Goal: Task Accomplishment & Management: Complete application form

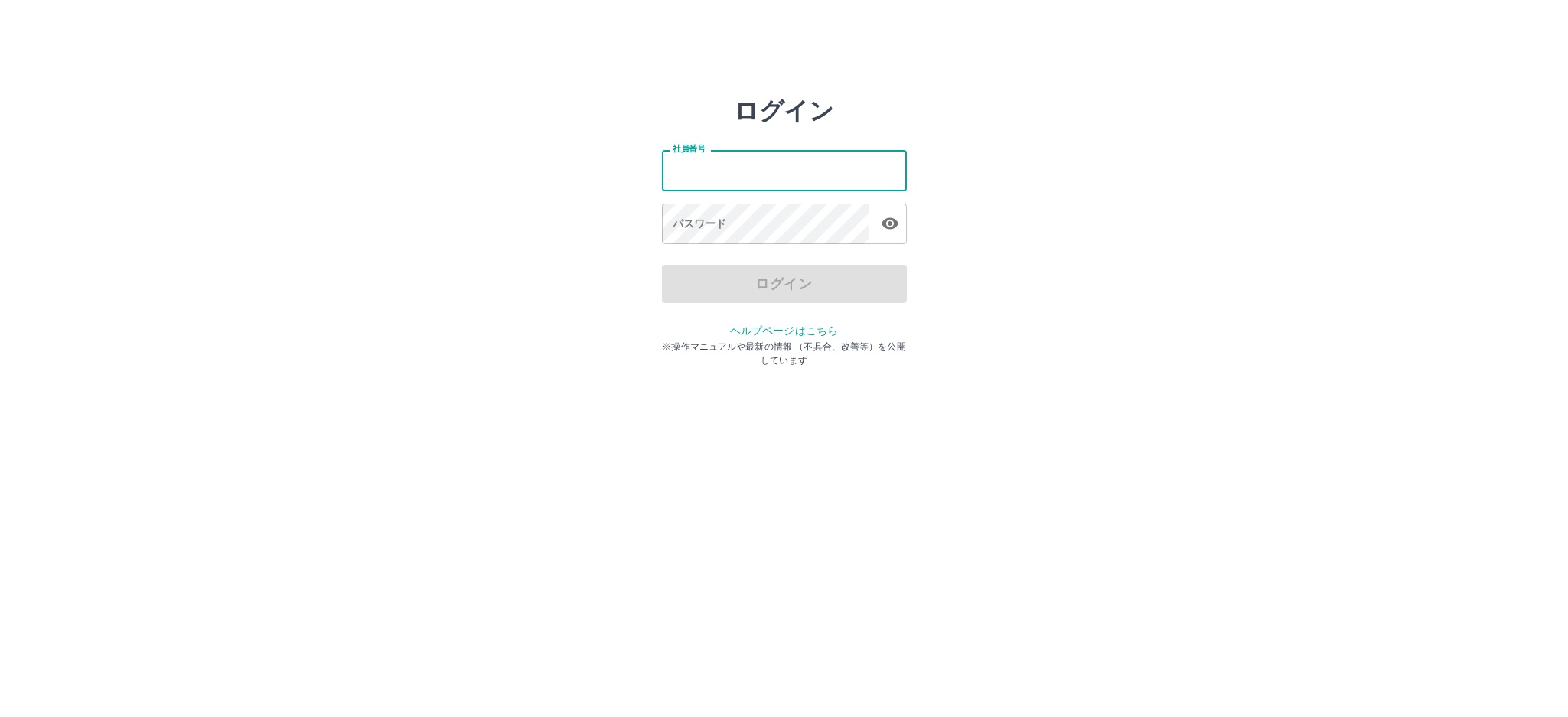
type input "*******"
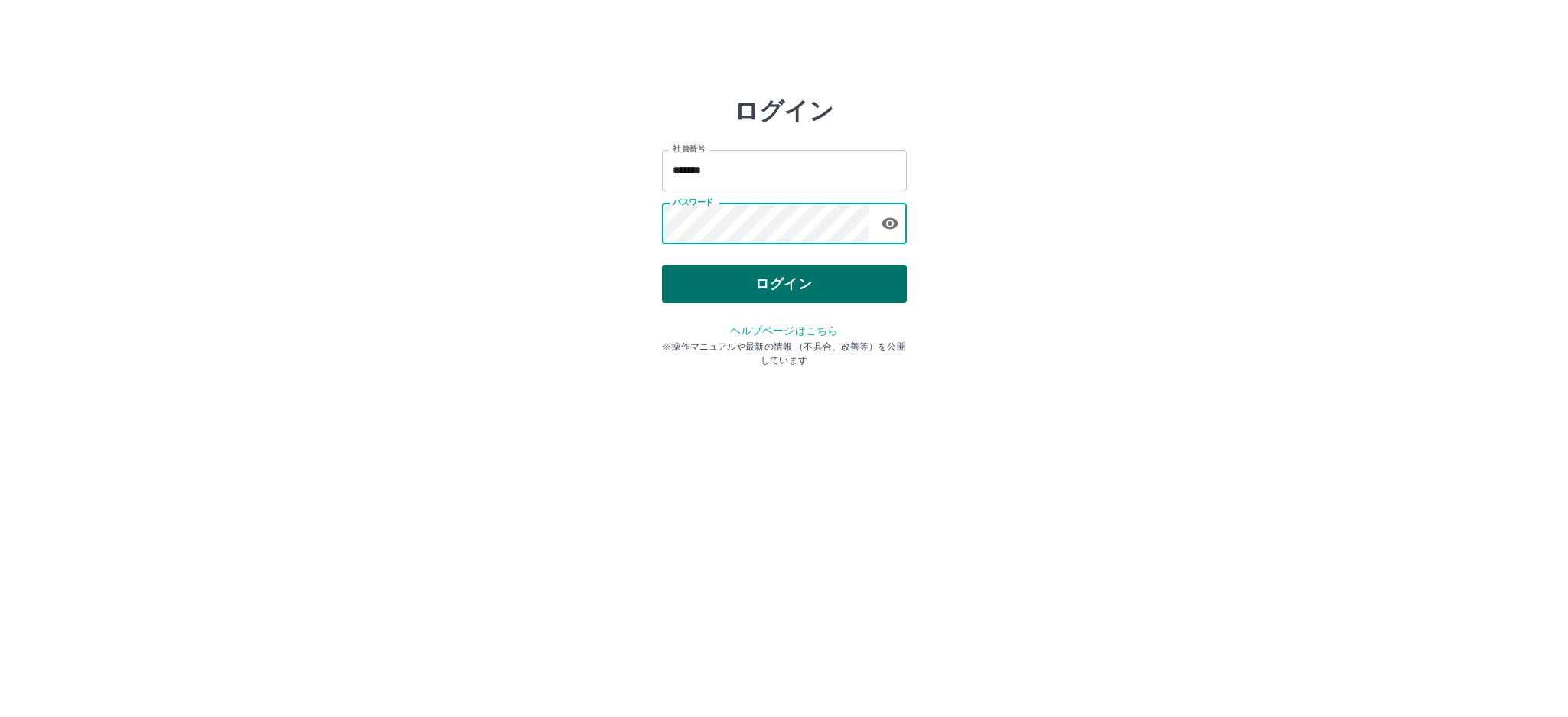
click at [753, 272] on button "ログイン" at bounding box center [784, 283] width 245 height 38
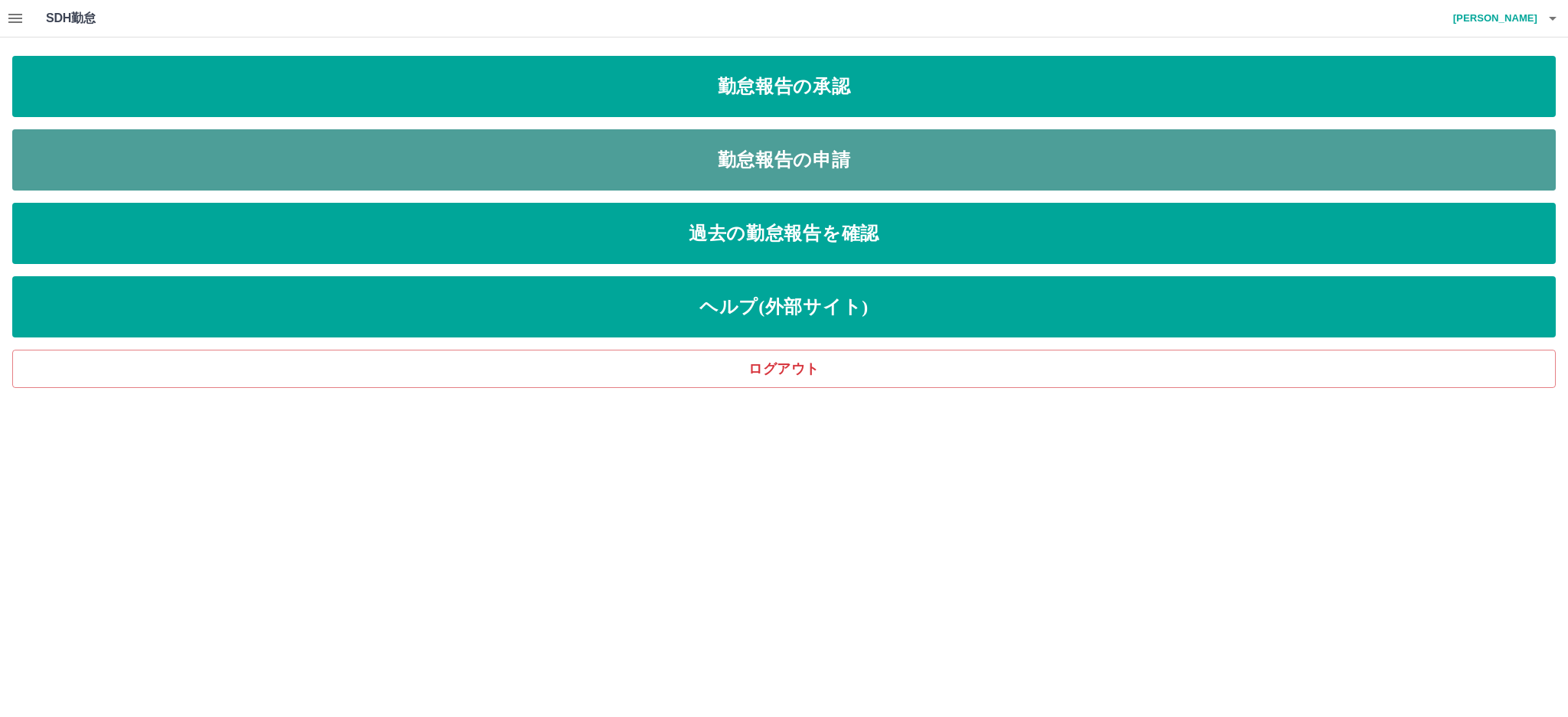
click at [181, 166] on link "勤怠報告の申請" at bounding box center [784, 160] width 1544 height 61
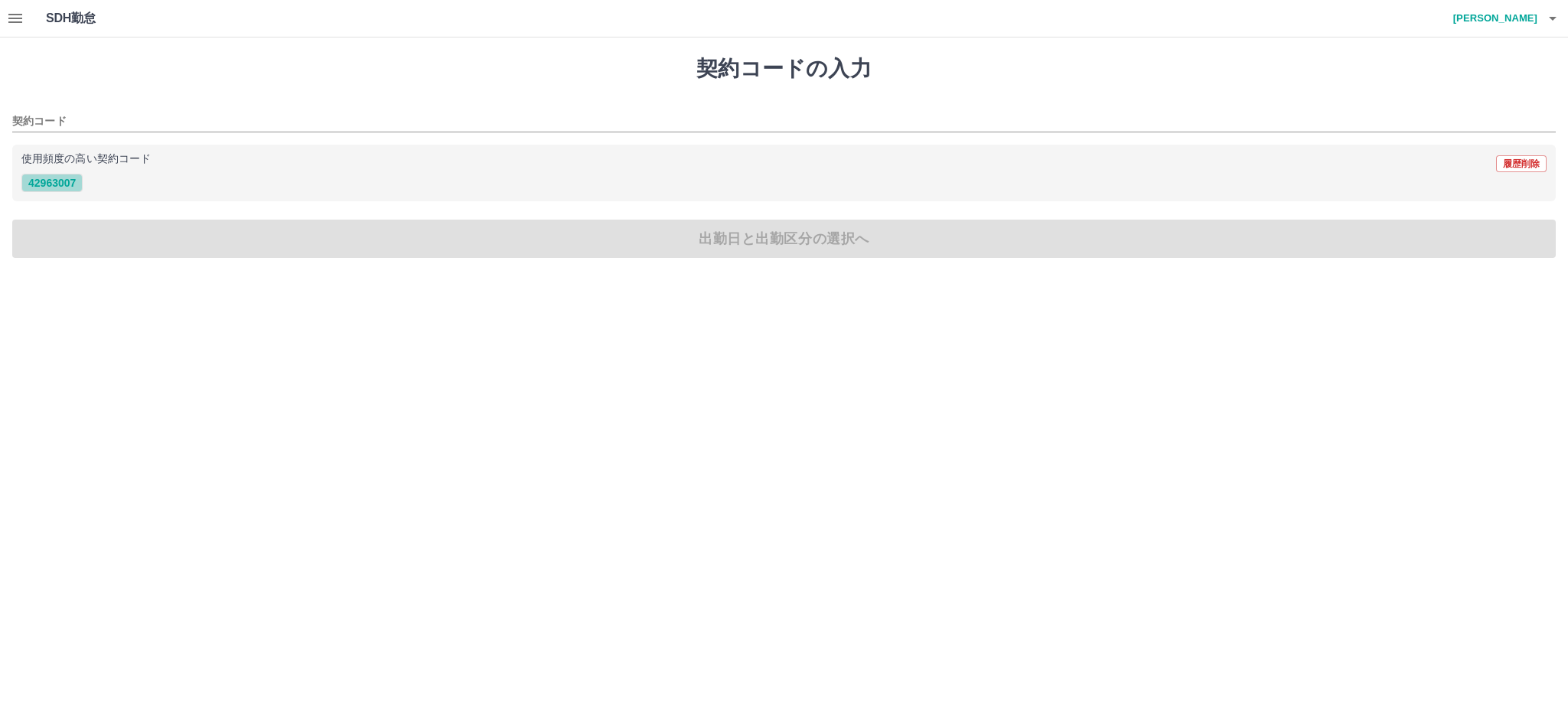
click at [62, 187] on button "42963007" at bounding box center [52, 183] width 62 height 18
type input "********"
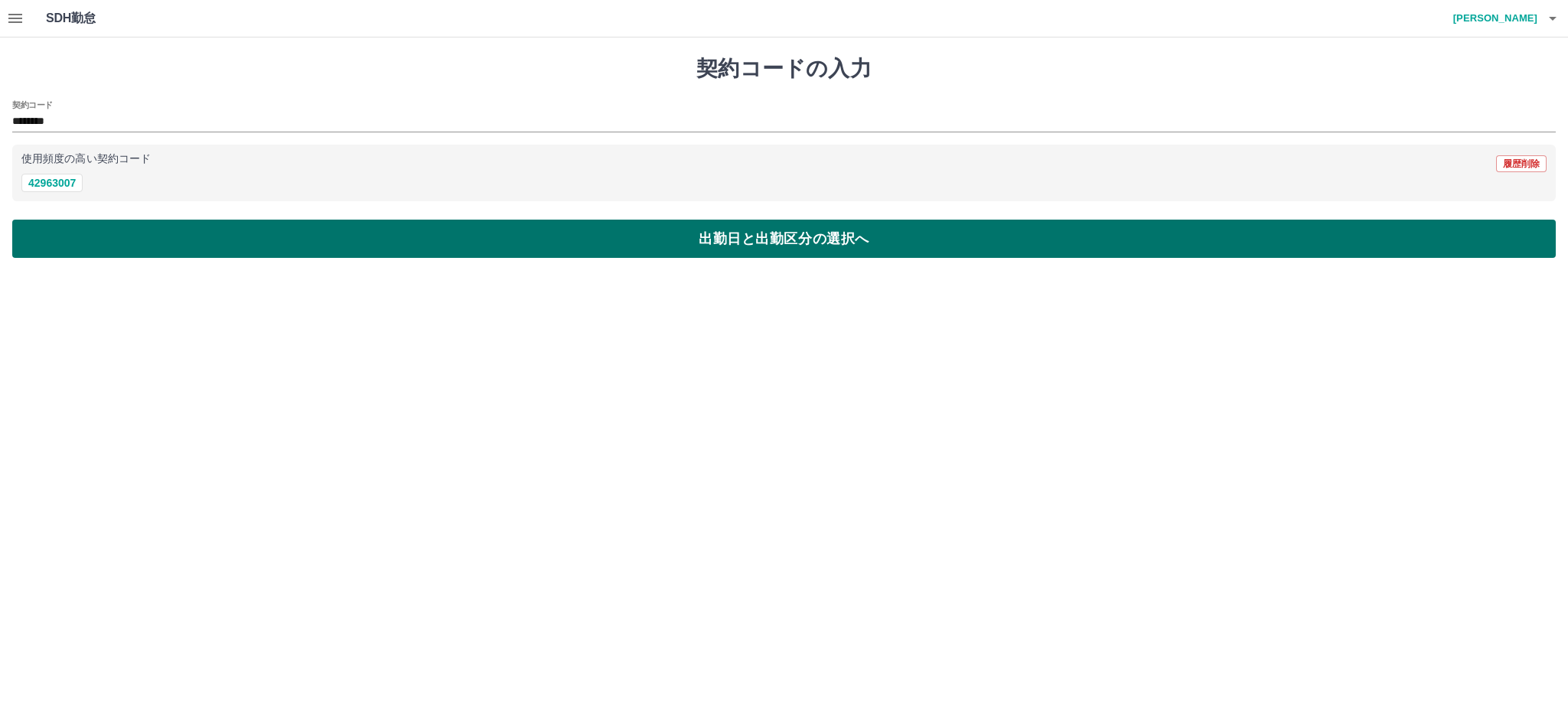
click at [359, 241] on button "出勤日と出勤区分の選択へ" at bounding box center [784, 238] width 1544 height 38
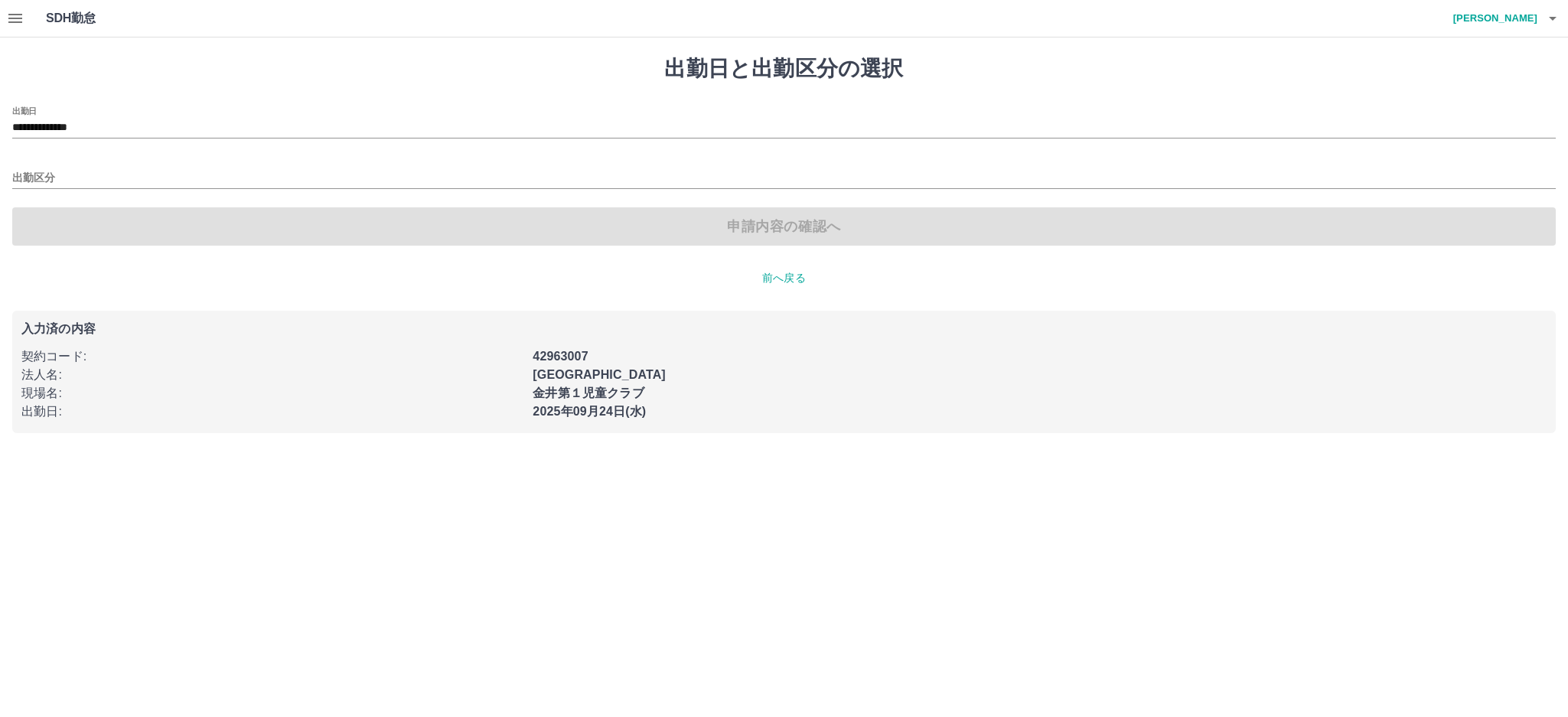
click at [101, 168] on div "出勤区分" at bounding box center [784, 173] width 1544 height 32
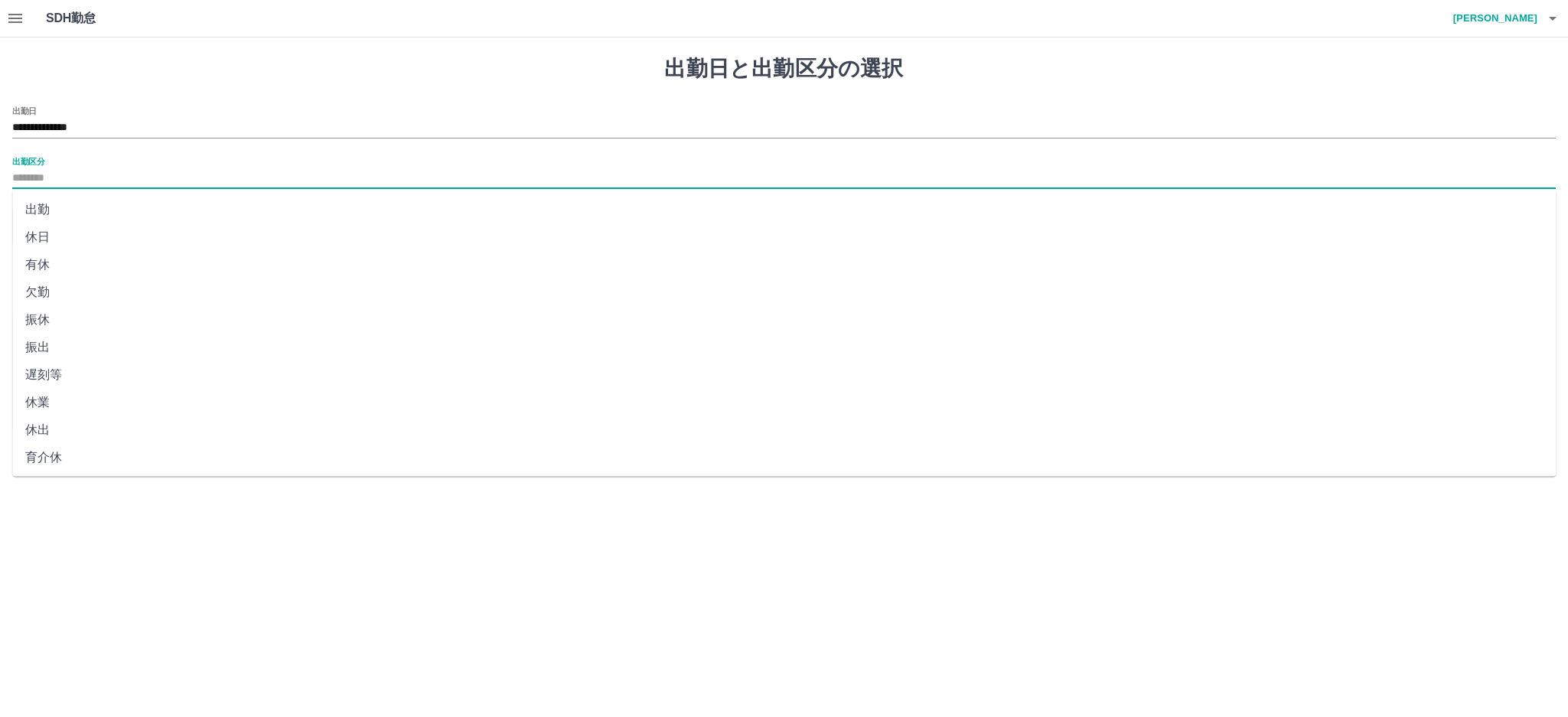
click at [82, 169] on input "出勤区分" at bounding box center [784, 178] width 1544 height 19
click at [85, 217] on li "出勤" at bounding box center [785, 209] width 1544 height 27
type input "**"
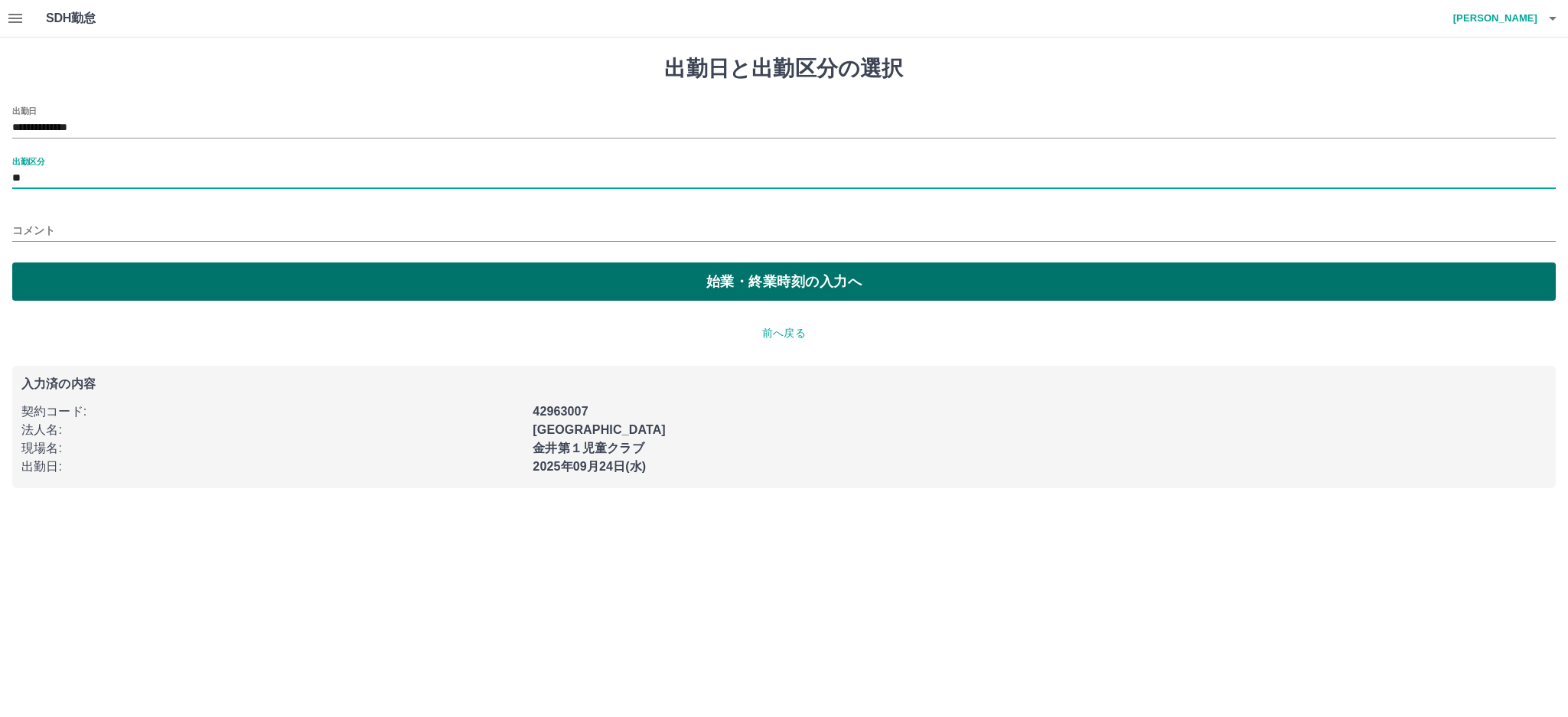
click at [310, 285] on button "始業・終業時刻の入力へ" at bounding box center [784, 282] width 1544 height 38
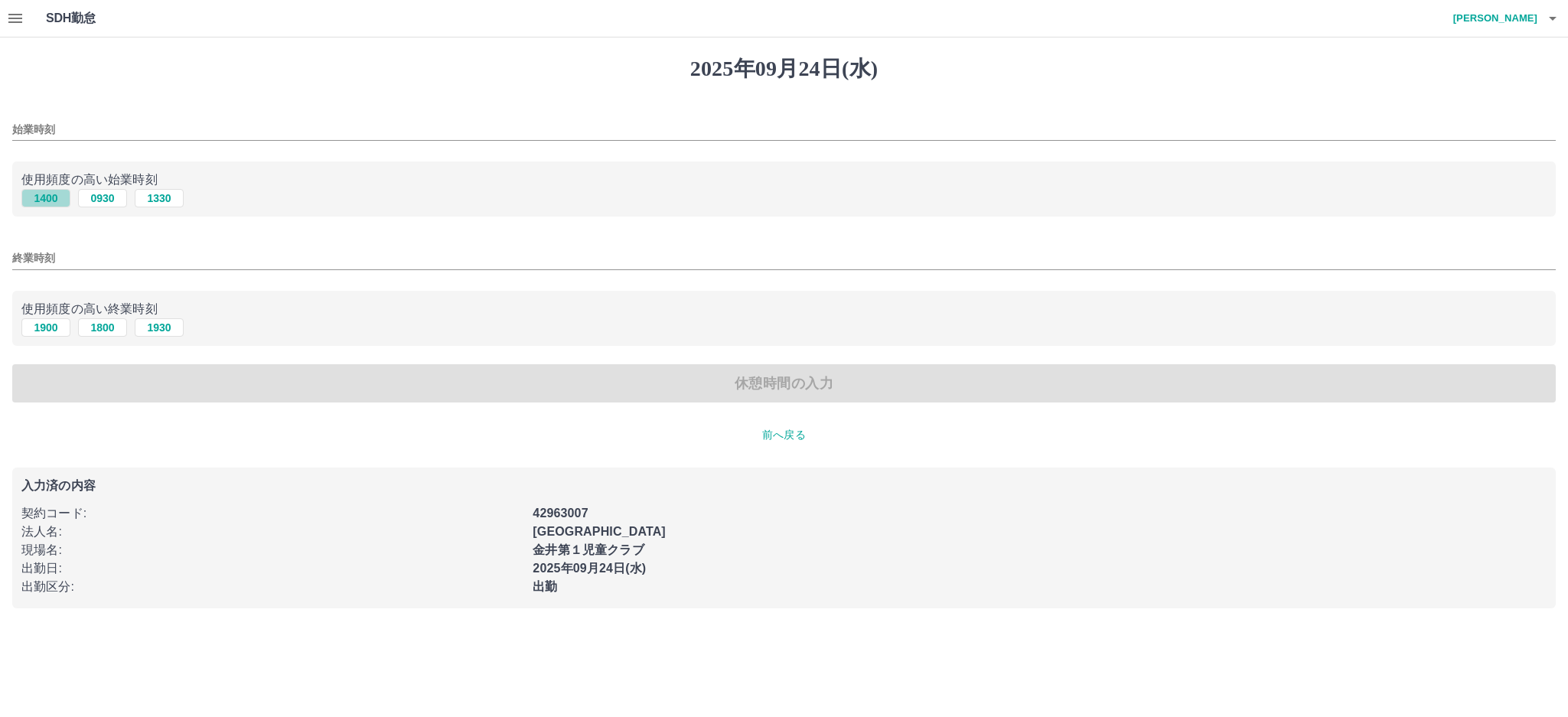
click at [47, 200] on button "1400" at bounding box center [46, 198] width 49 height 18
type input "****"
click at [44, 329] on button "1900" at bounding box center [46, 327] width 49 height 18
type input "****"
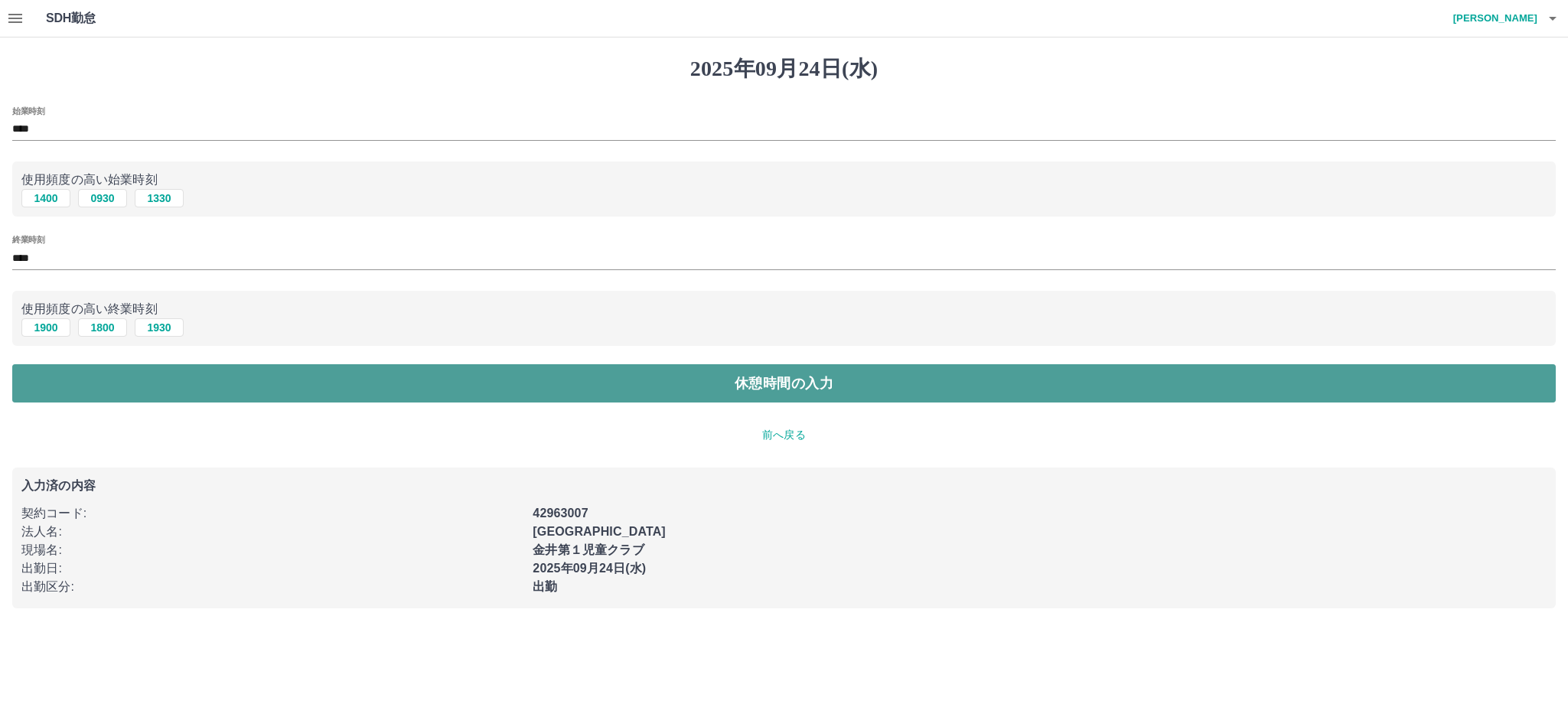
click at [303, 379] on button "休憩時間の入力" at bounding box center [784, 383] width 1544 height 38
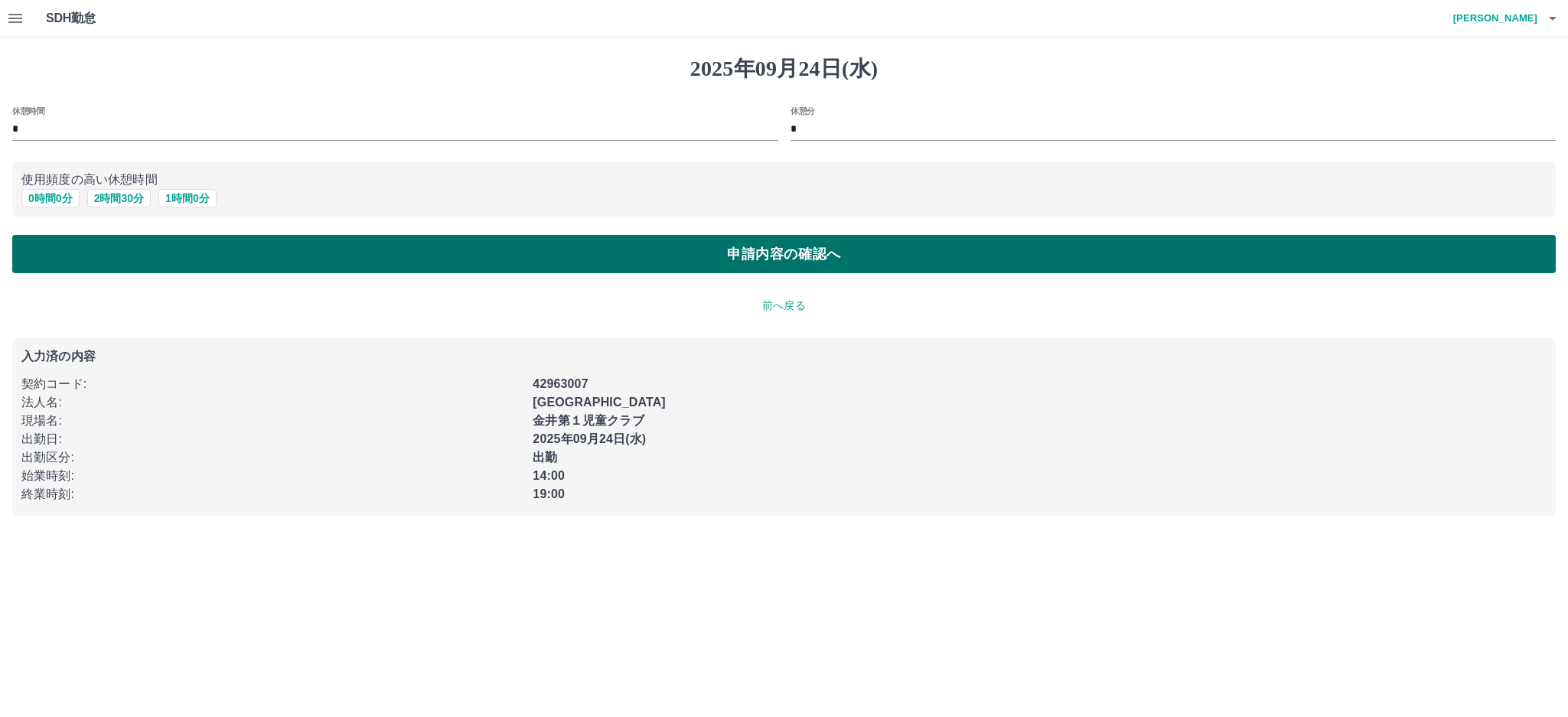
click at [452, 262] on button "申請内容の確認へ" at bounding box center [784, 254] width 1544 height 38
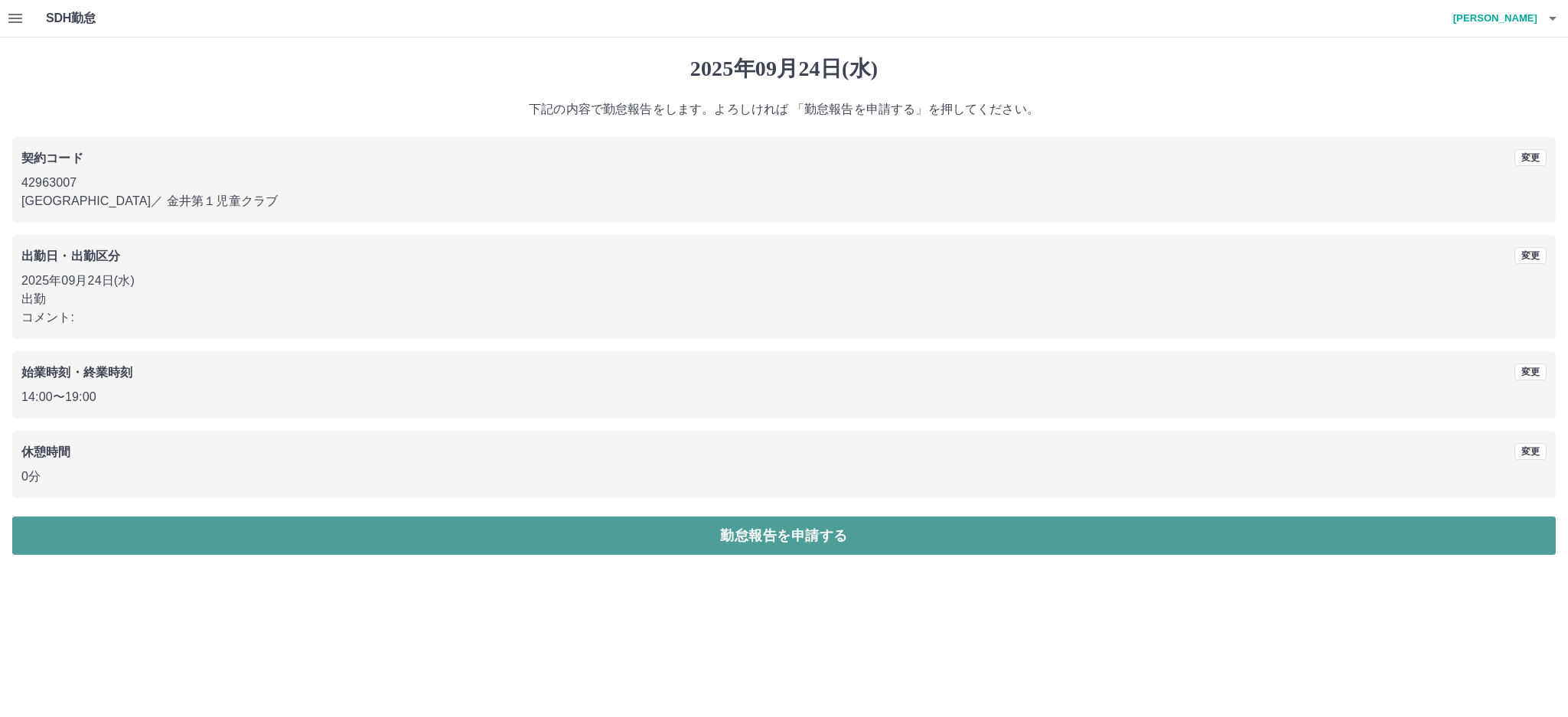
click at [598, 543] on button "勤怠報告を申請する" at bounding box center [784, 535] width 1544 height 38
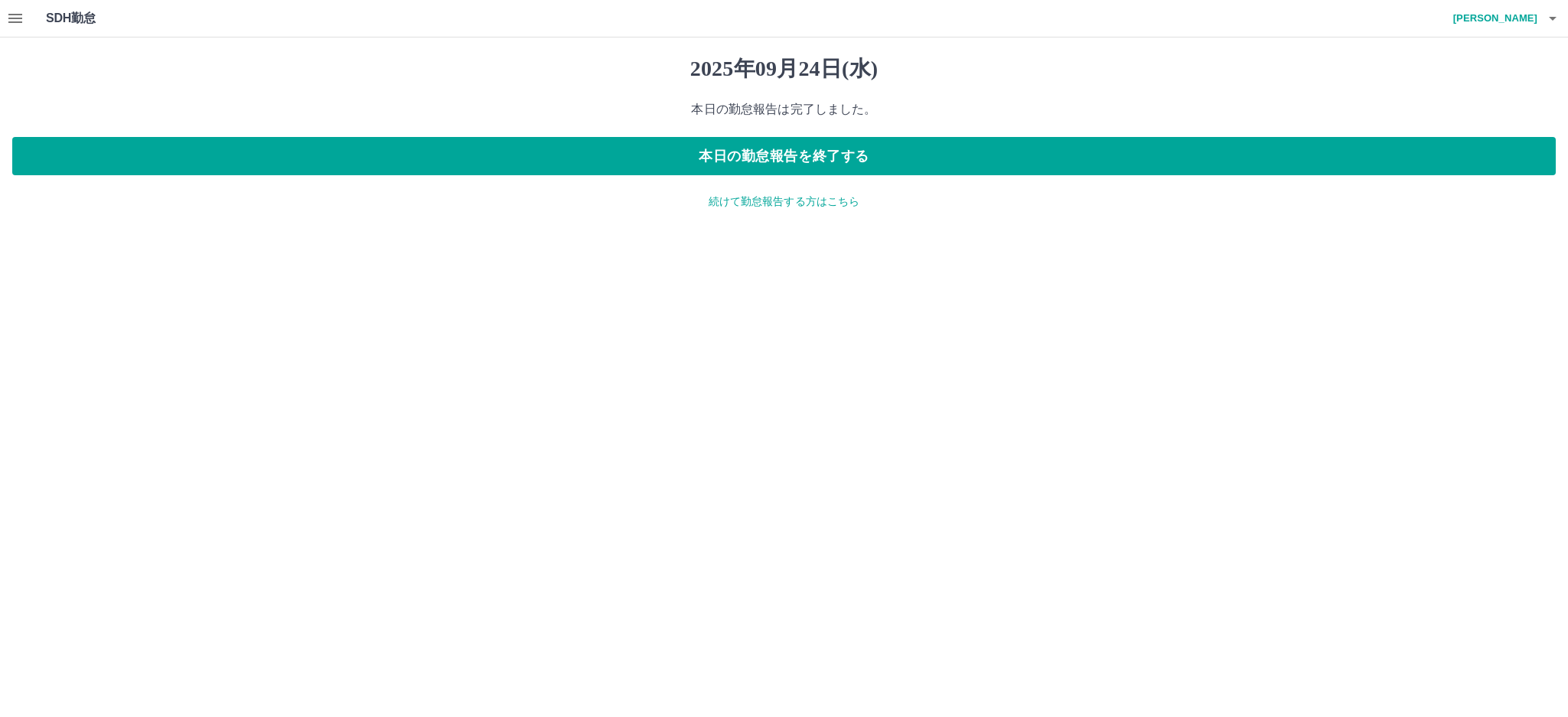
click at [23, 18] on icon "button" at bounding box center [15, 18] width 18 height 18
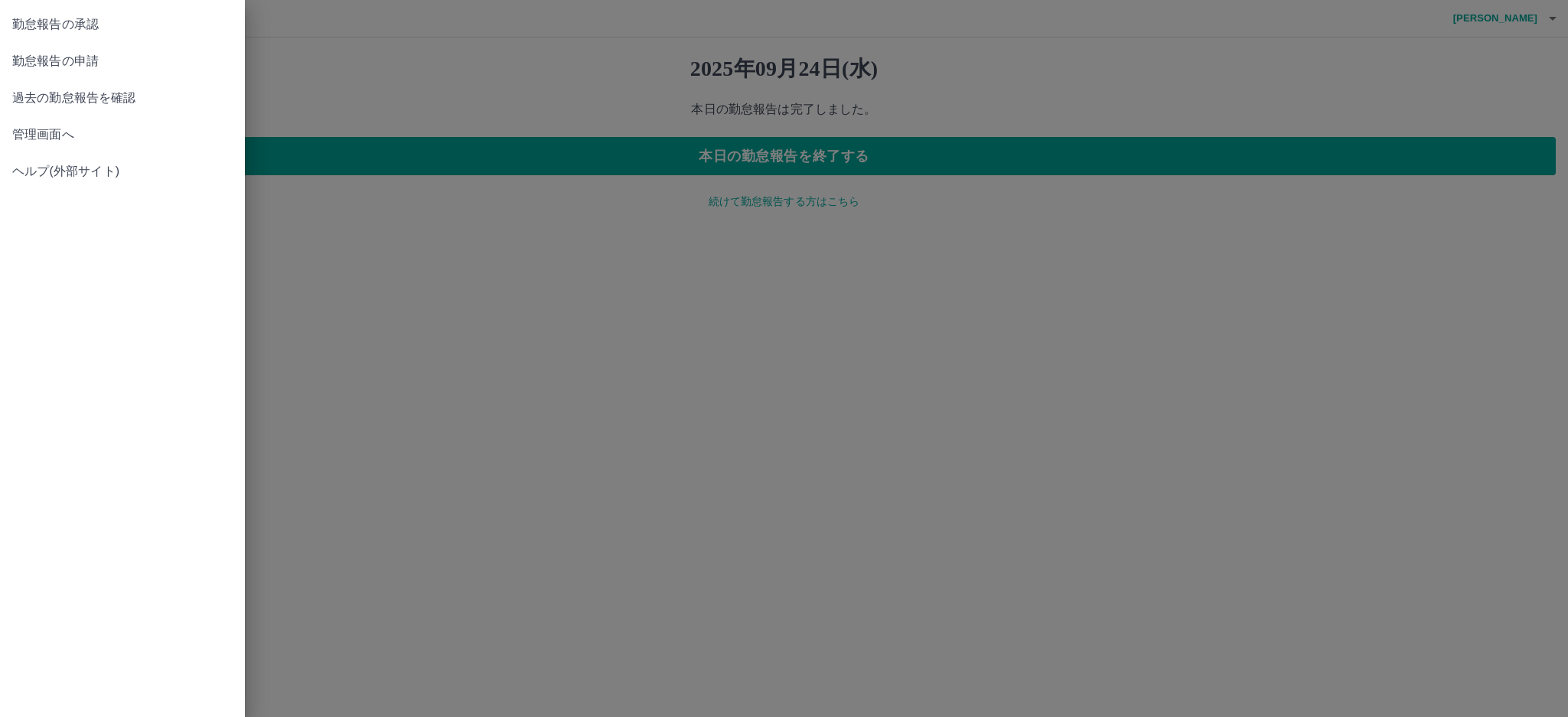
click at [76, 130] on span "管理画面へ" at bounding box center [122, 135] width 220 height 18
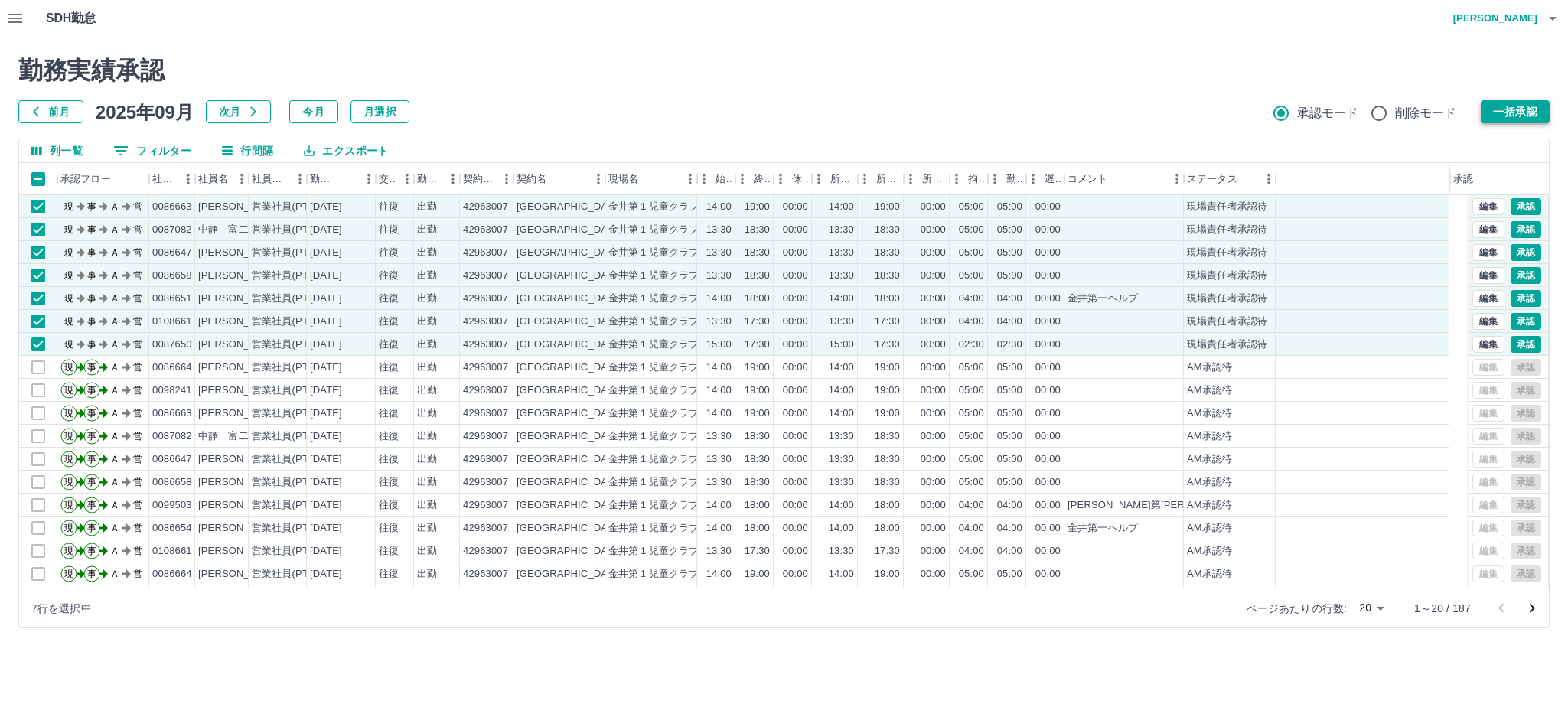
click at [1505, 113] on button "一括承認" at bounding box center [1515, 112] width 69 height 23
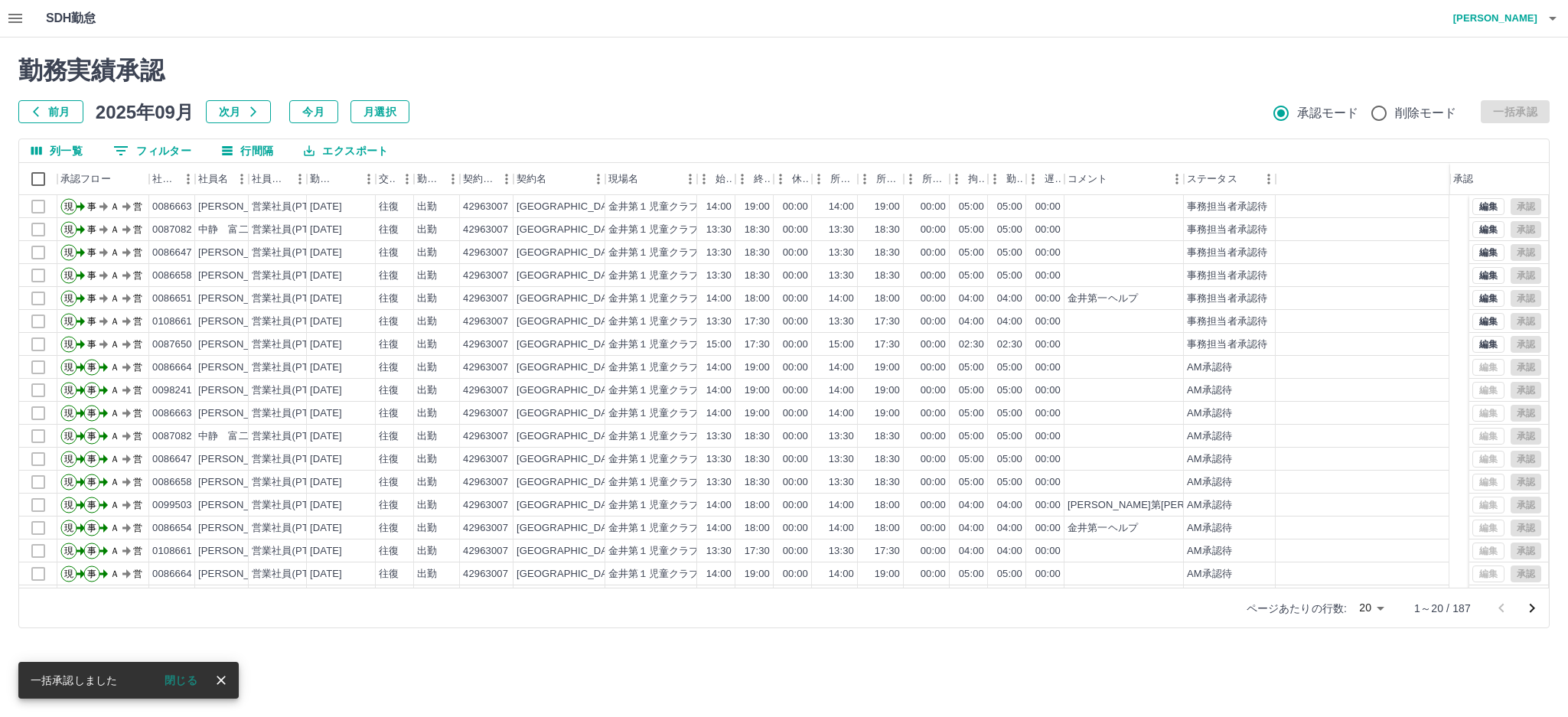
scroll to position [67, 0]
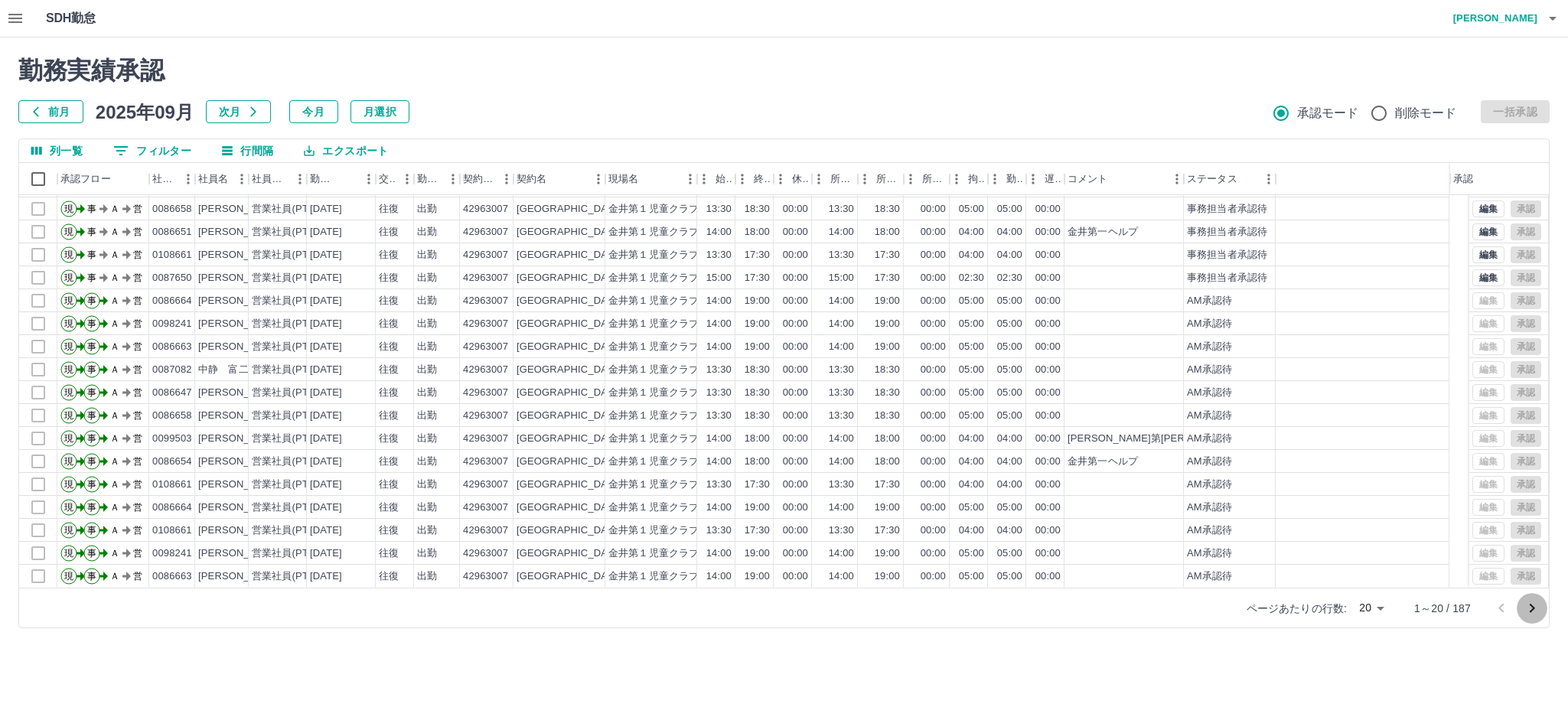
click at [1527, 608] on icon "次のページへ" at bounding box center [1532, 608] width 18 height 18
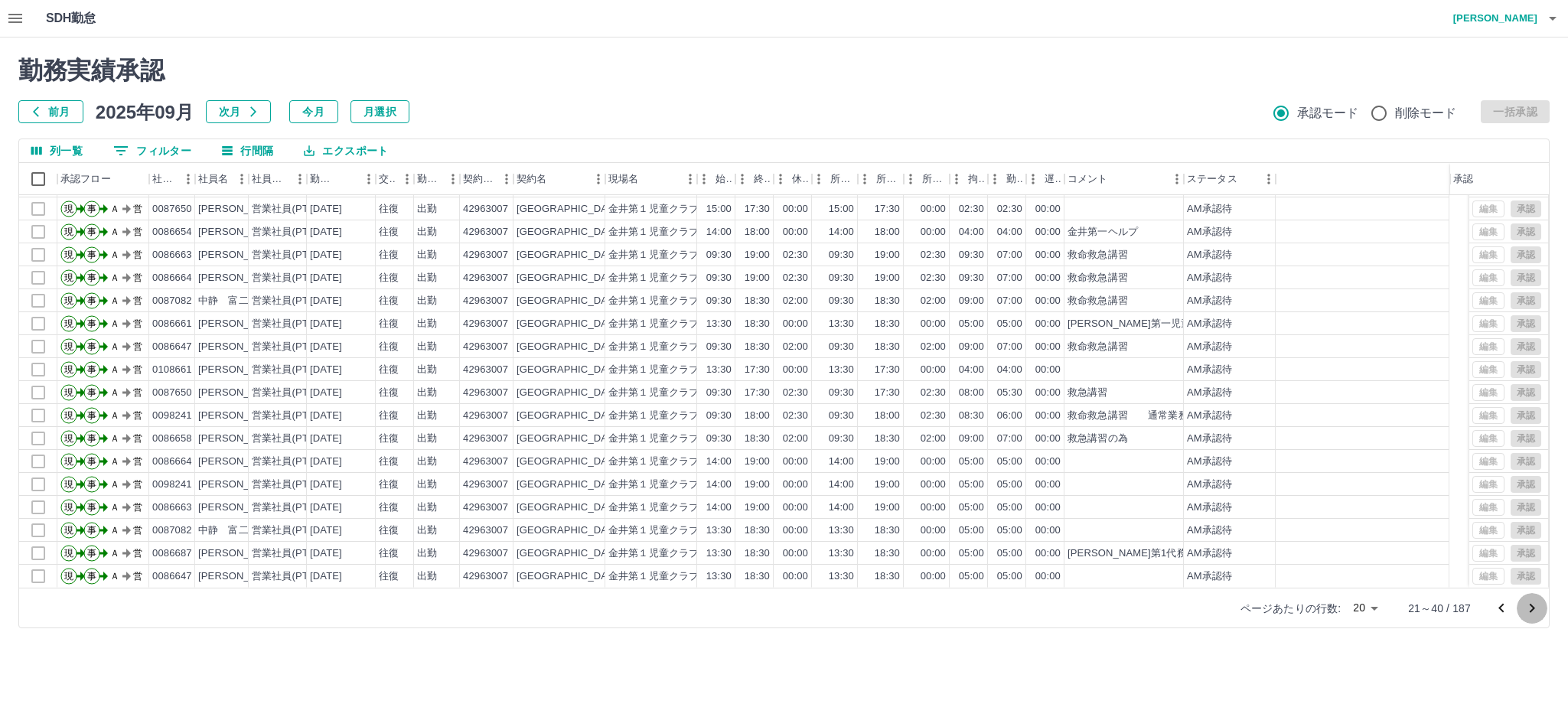
click at [1536, 611] on icon "次のページへ" at bounding box center [1532, 608] width 18 height 18
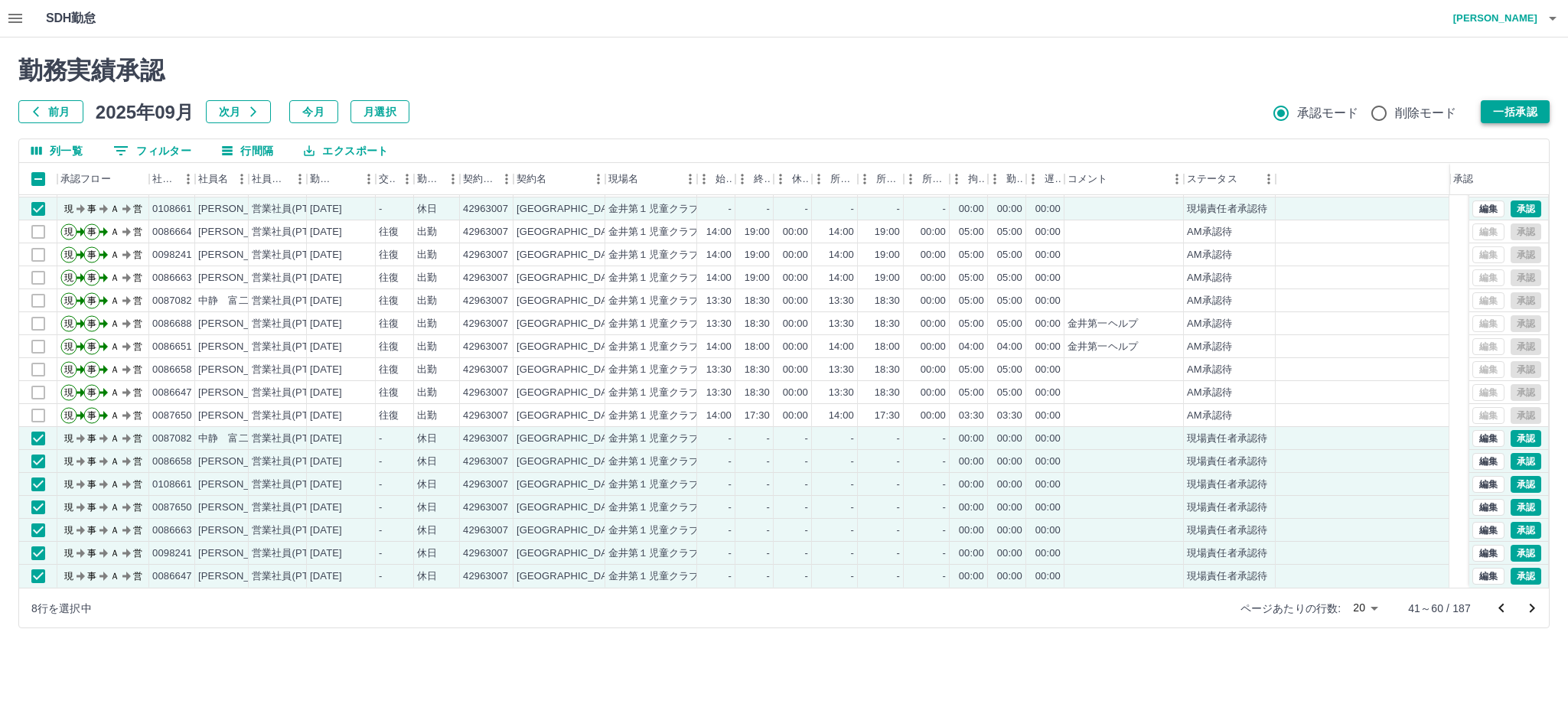
click at [1511, 112] on button "一括承認" at bounding box center [1515, 112] width 69 height 23
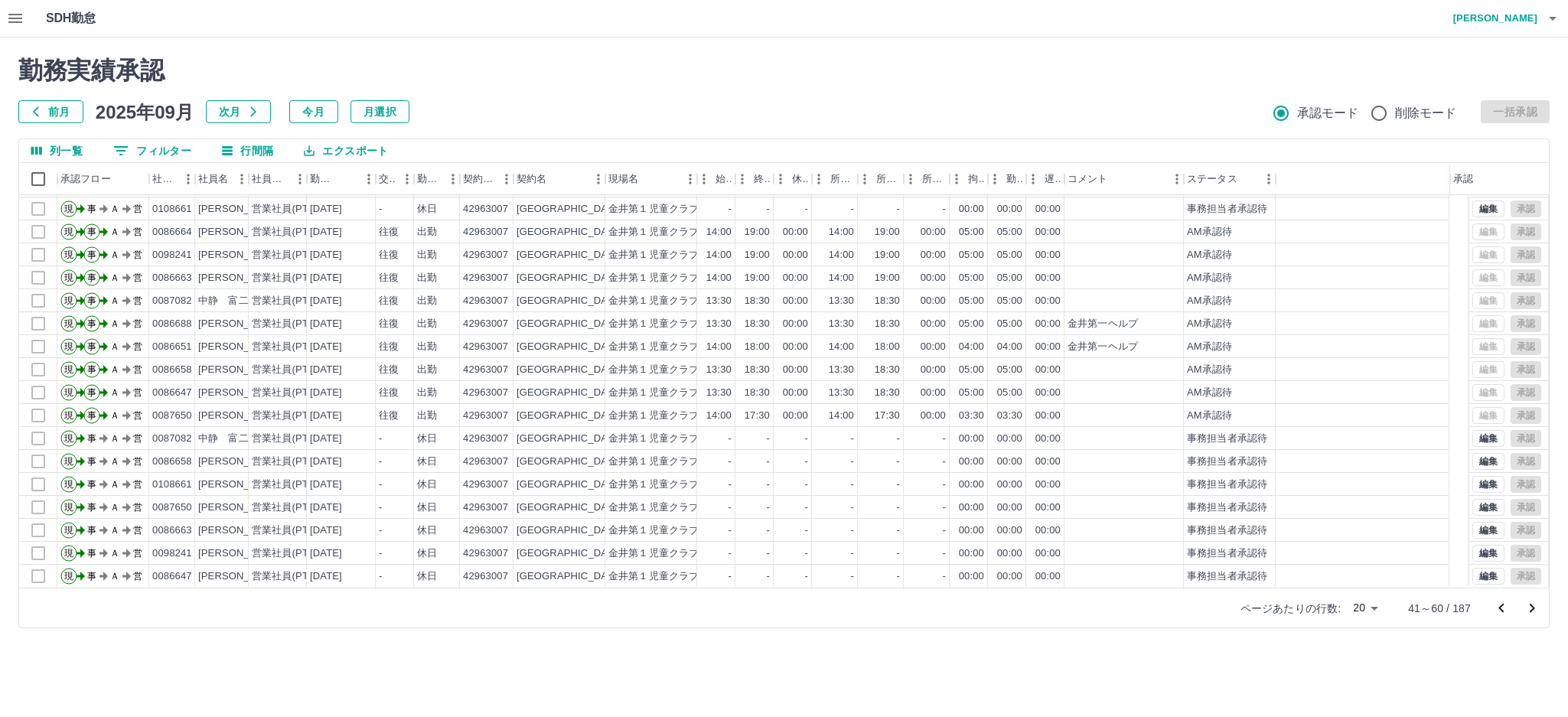
click at [1531, 609] on icon "次のページへ" at bounding box center [1532, 608] width 18 height 18
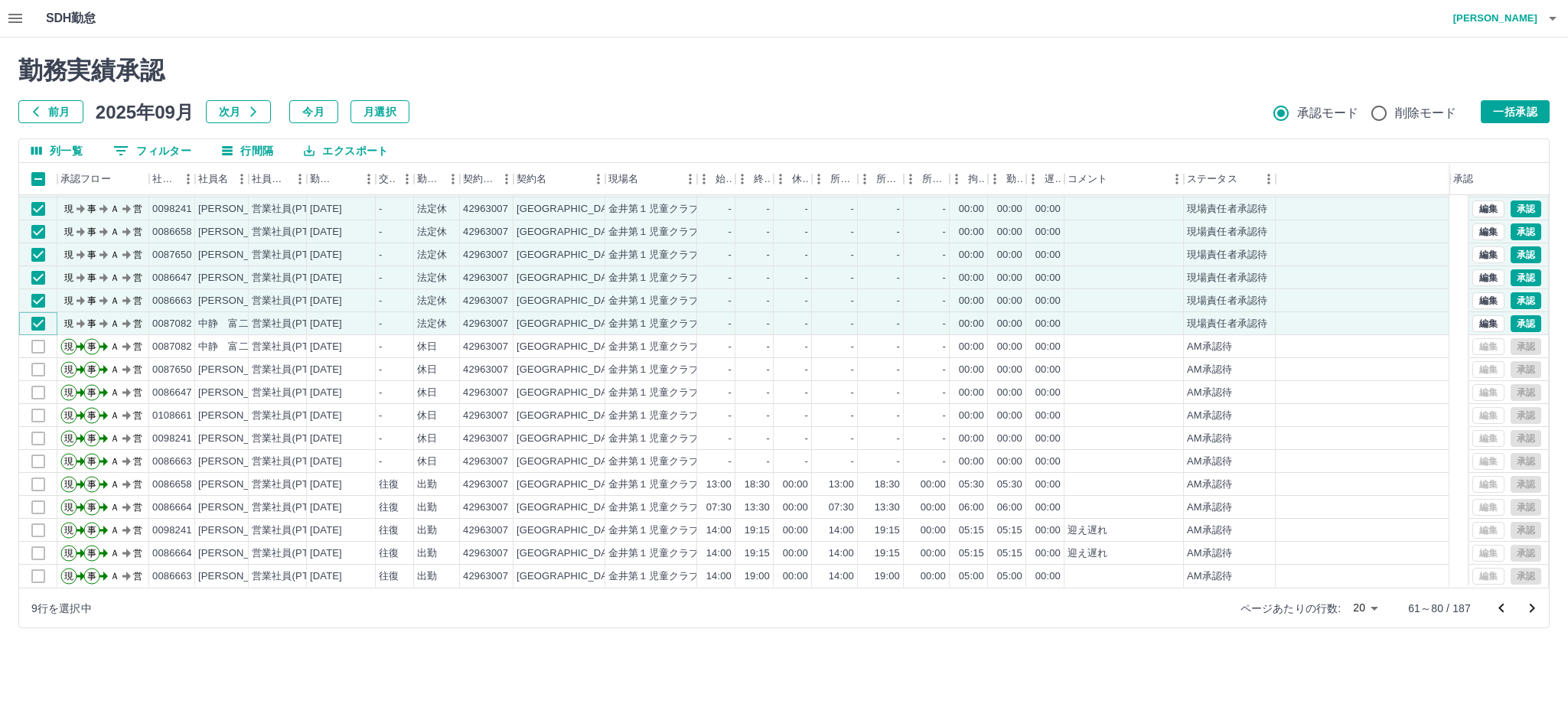
scroll to position [0, 0]
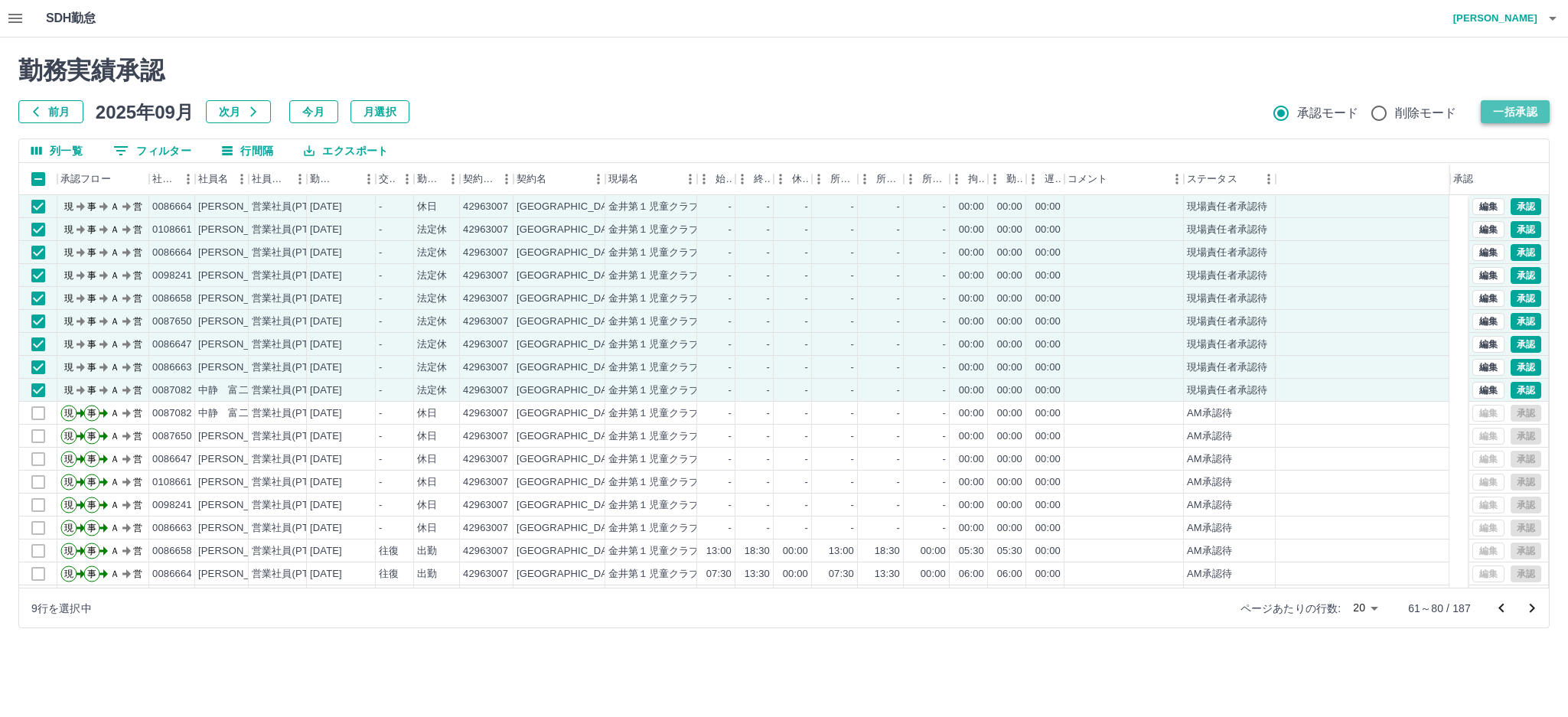
click at [1488, 110] on button "一括承認" at bounding box center [1515, 112] width 69 height 23
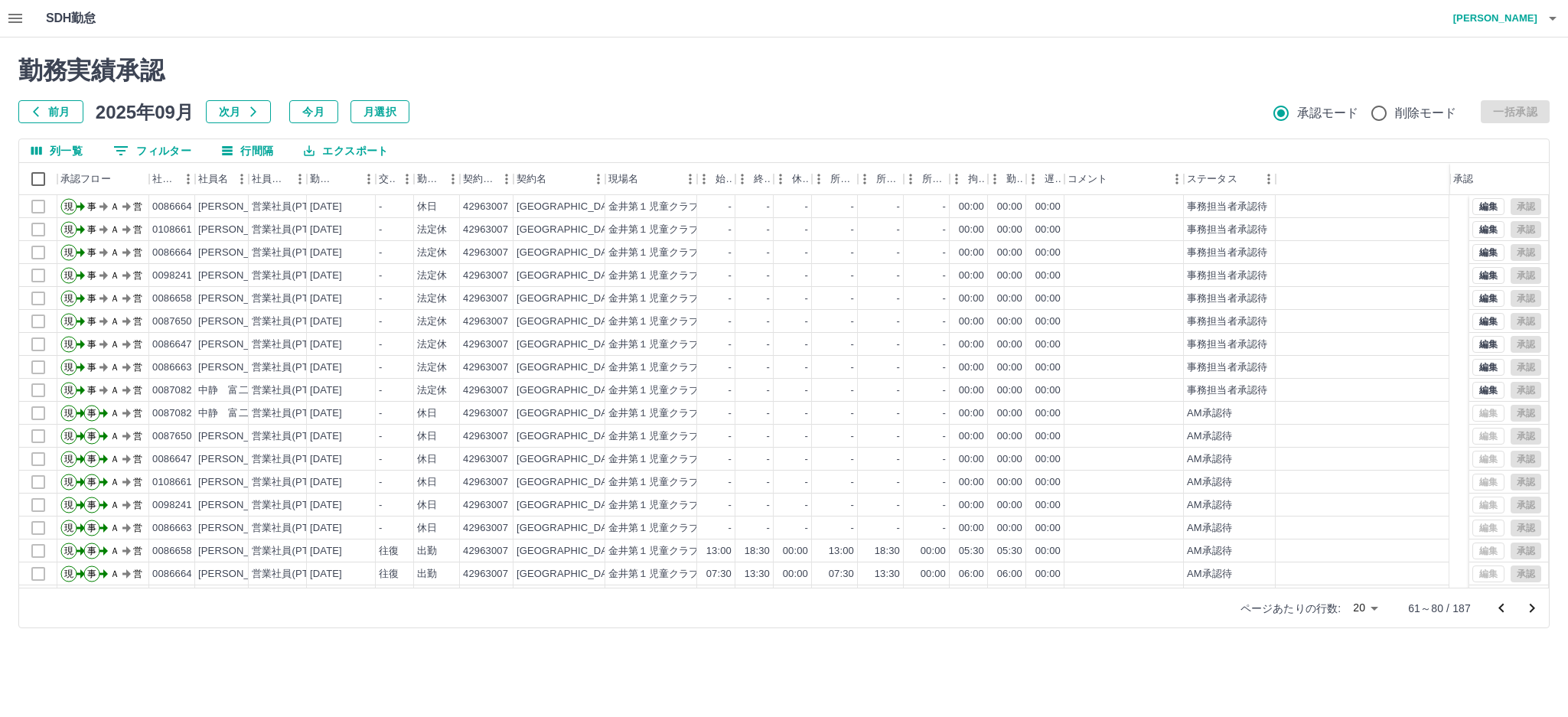
scroll to position [67, 0]
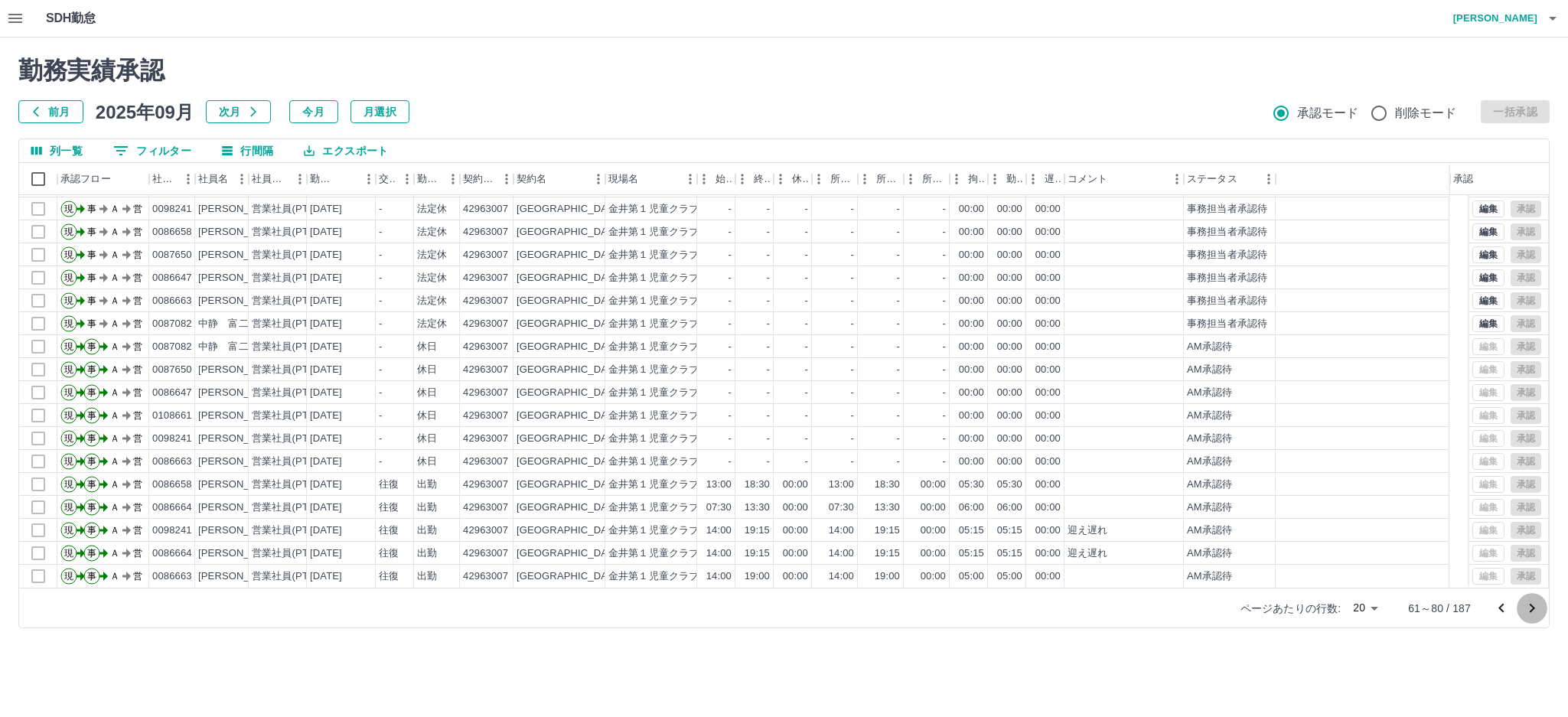
click at [1526, 607] on icon "次のページへ" at bounding box center [1532, 608] width 18 height 18
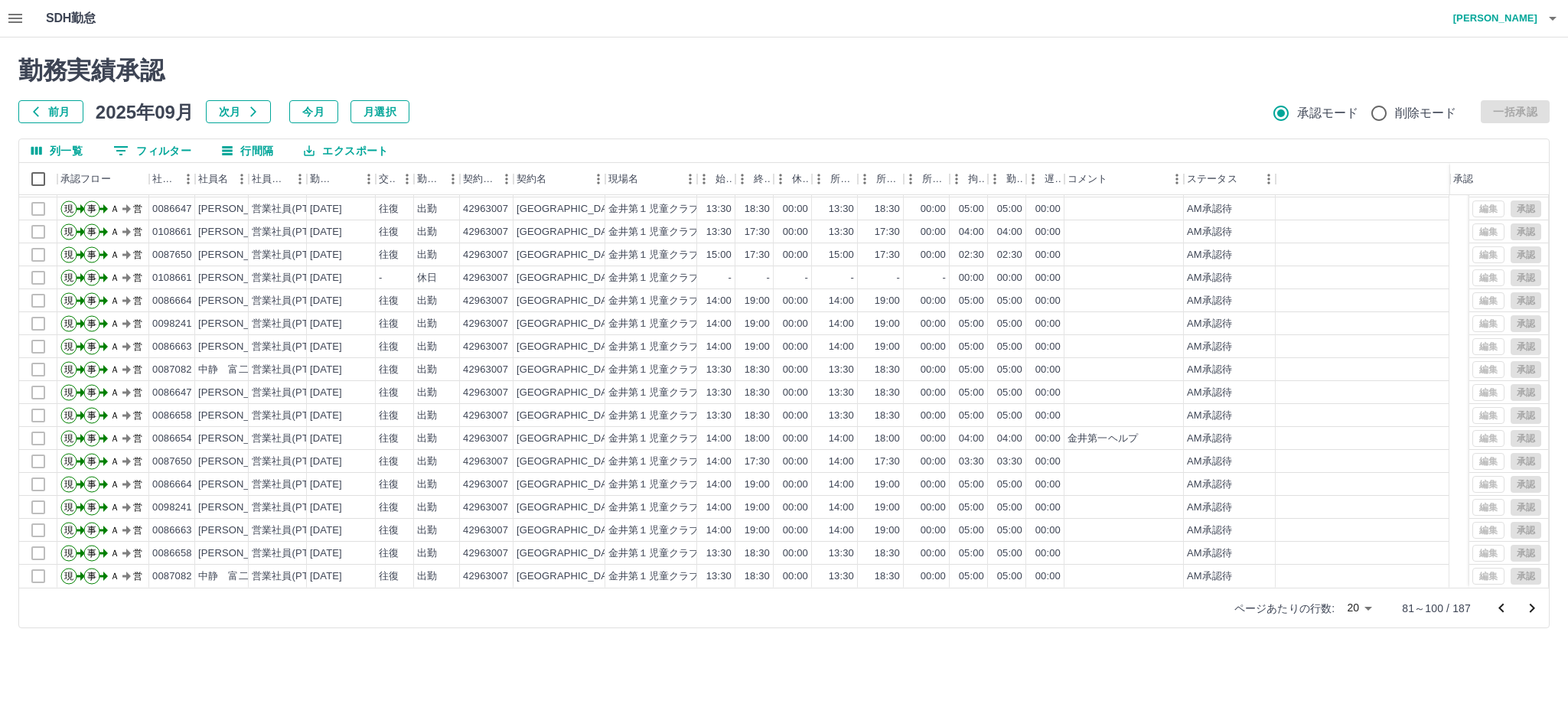
click at [1535, 611] on icon "次のページへ" at bounding box center [1532, 608] width 18 height 18
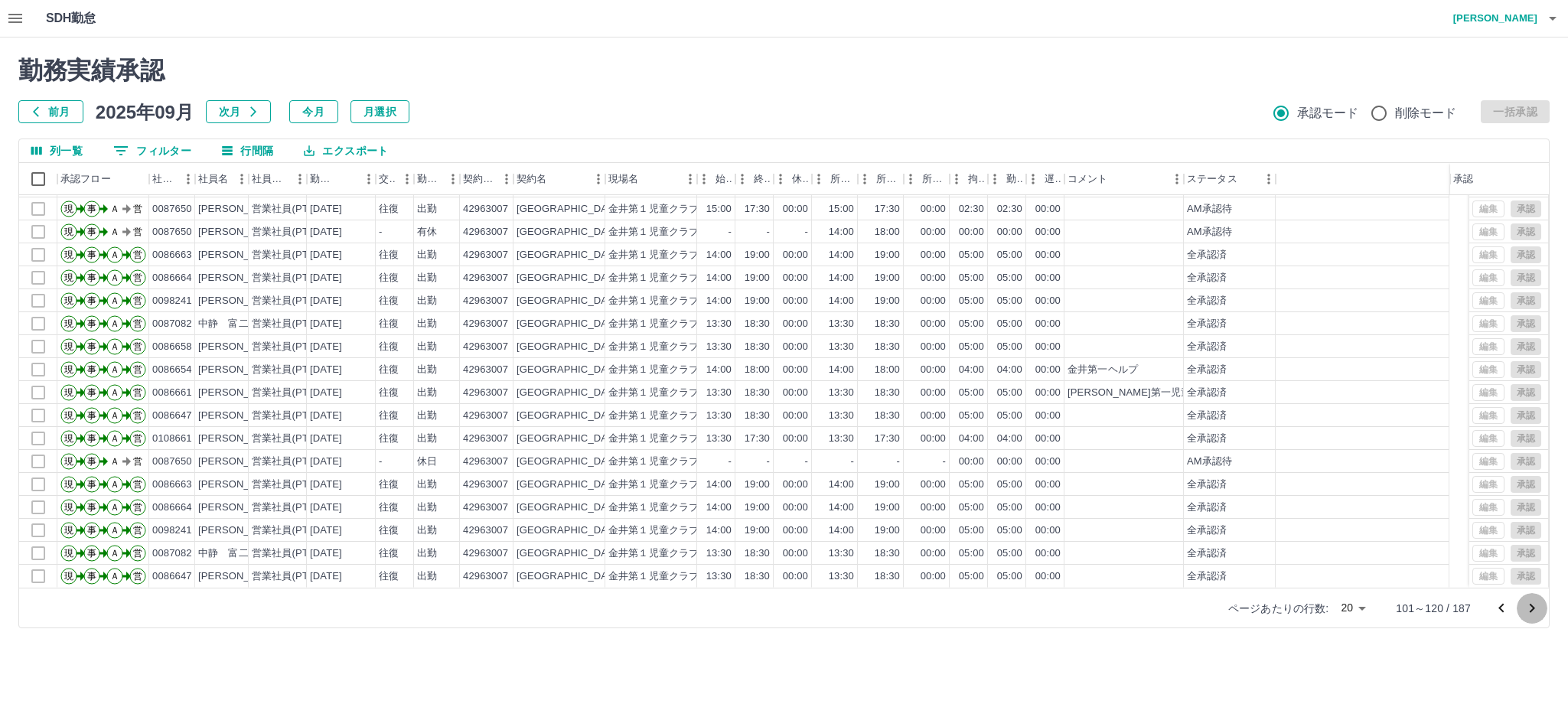
click at [1532, 608] on icon "次のページへ" at bounding box center [1532, 608] width 18 height 18
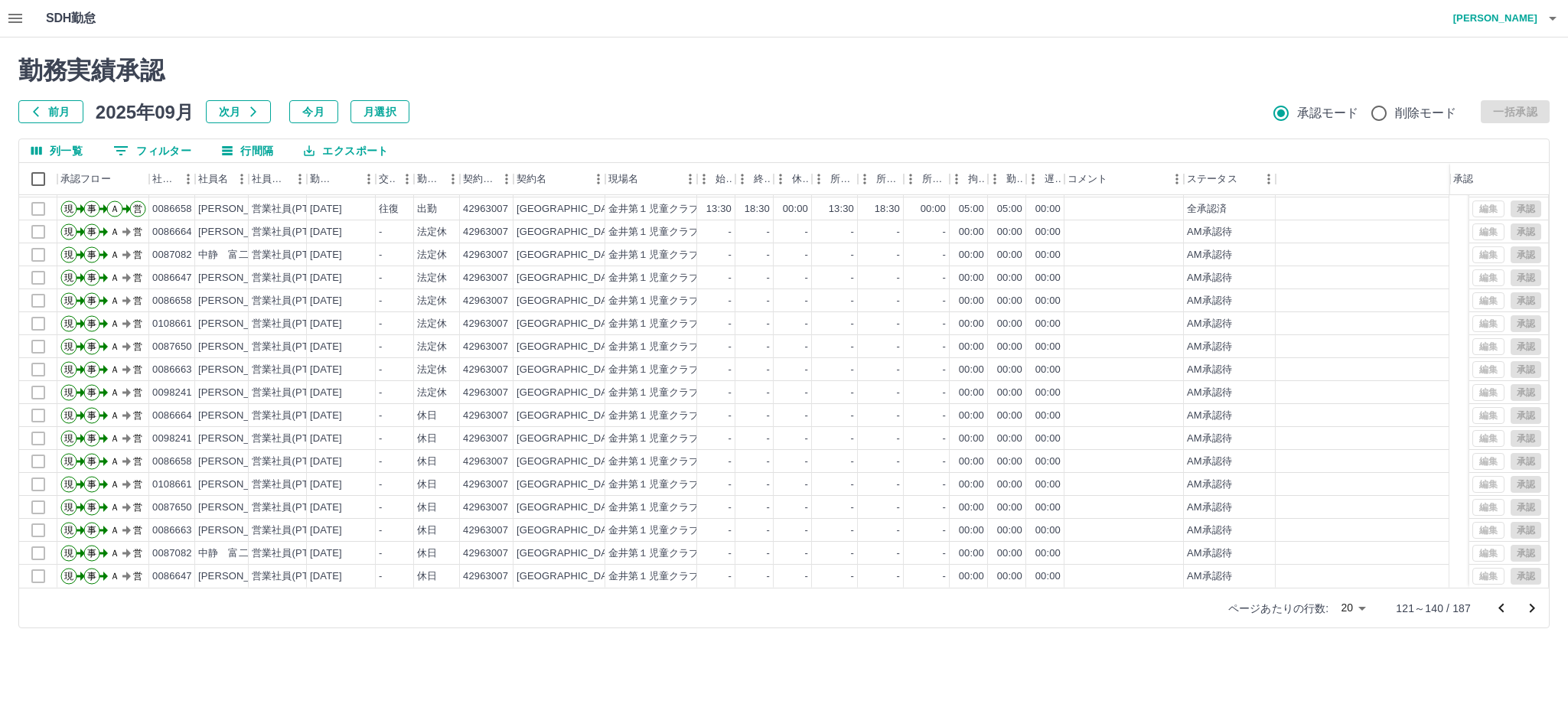
click at [1526, 606] on icon "次のページへ" at bounding box center [1532, 608] width 18 height 18
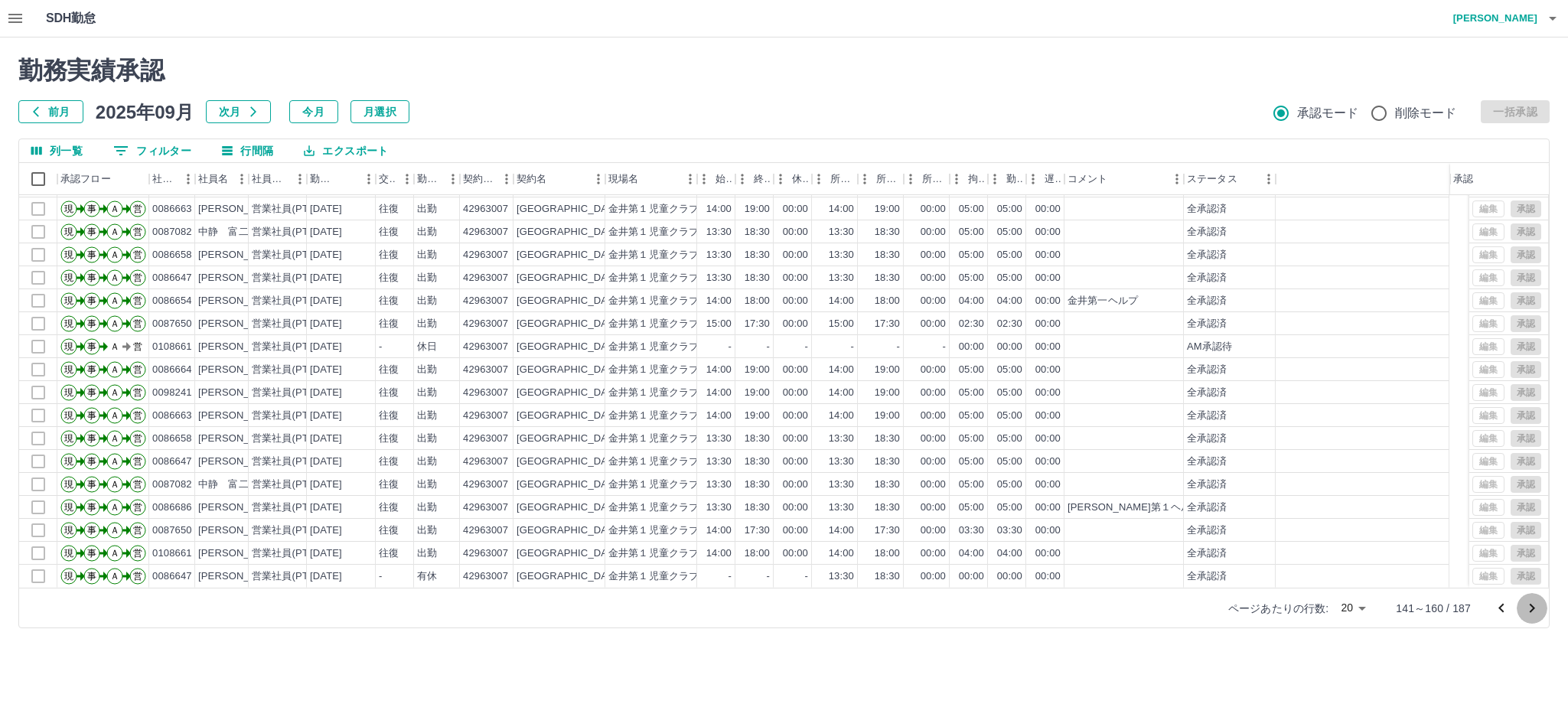
click at [1535, 608] on icon "次のページへ" at bounding box center [1532, 608] width 18 height 18
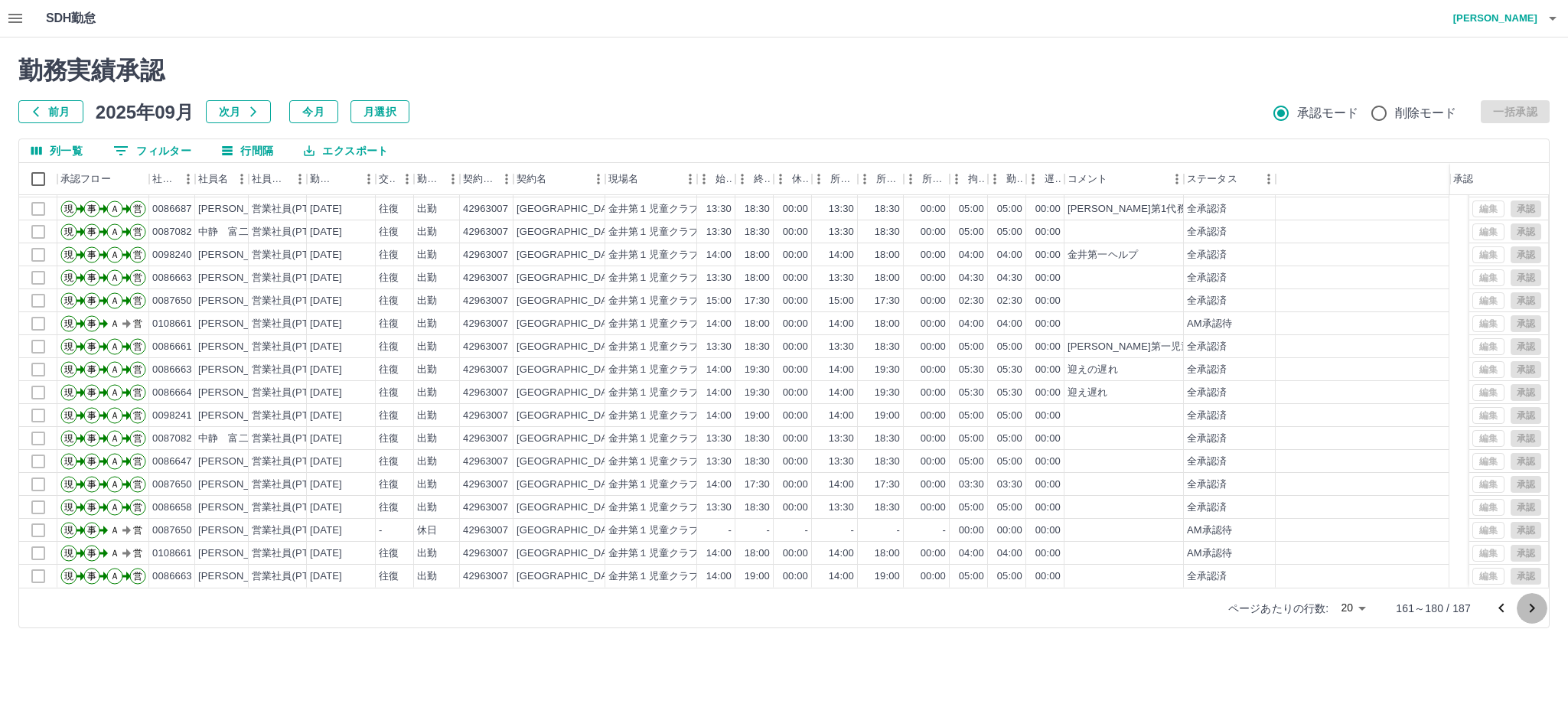
click at [1531, 609] on icon "次のページへ" at bounding box center [1532, 608] width 18 height 18
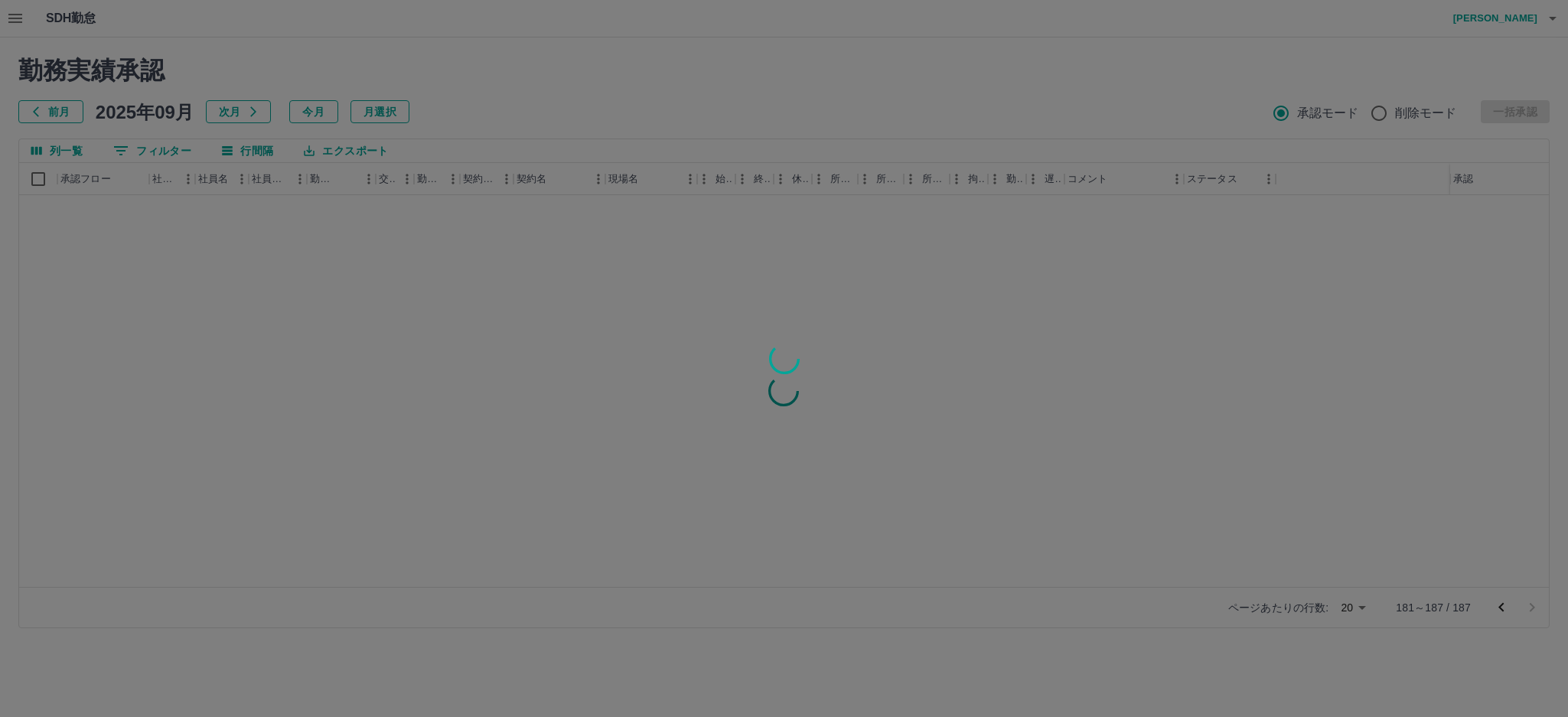
scroll to position [0, 0]
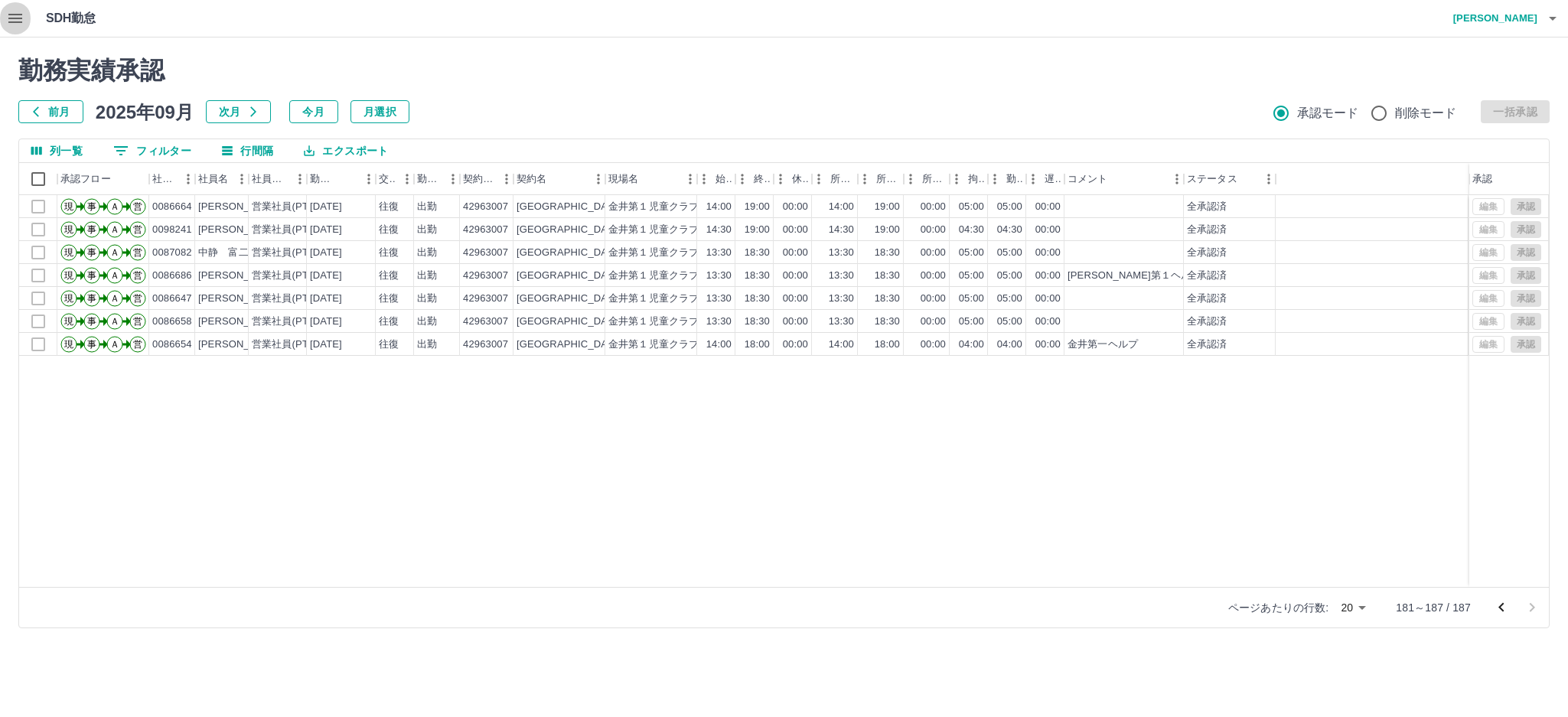
click at [24, 22] on icon "button" at bounding box center [15, 18] width 18 height 18
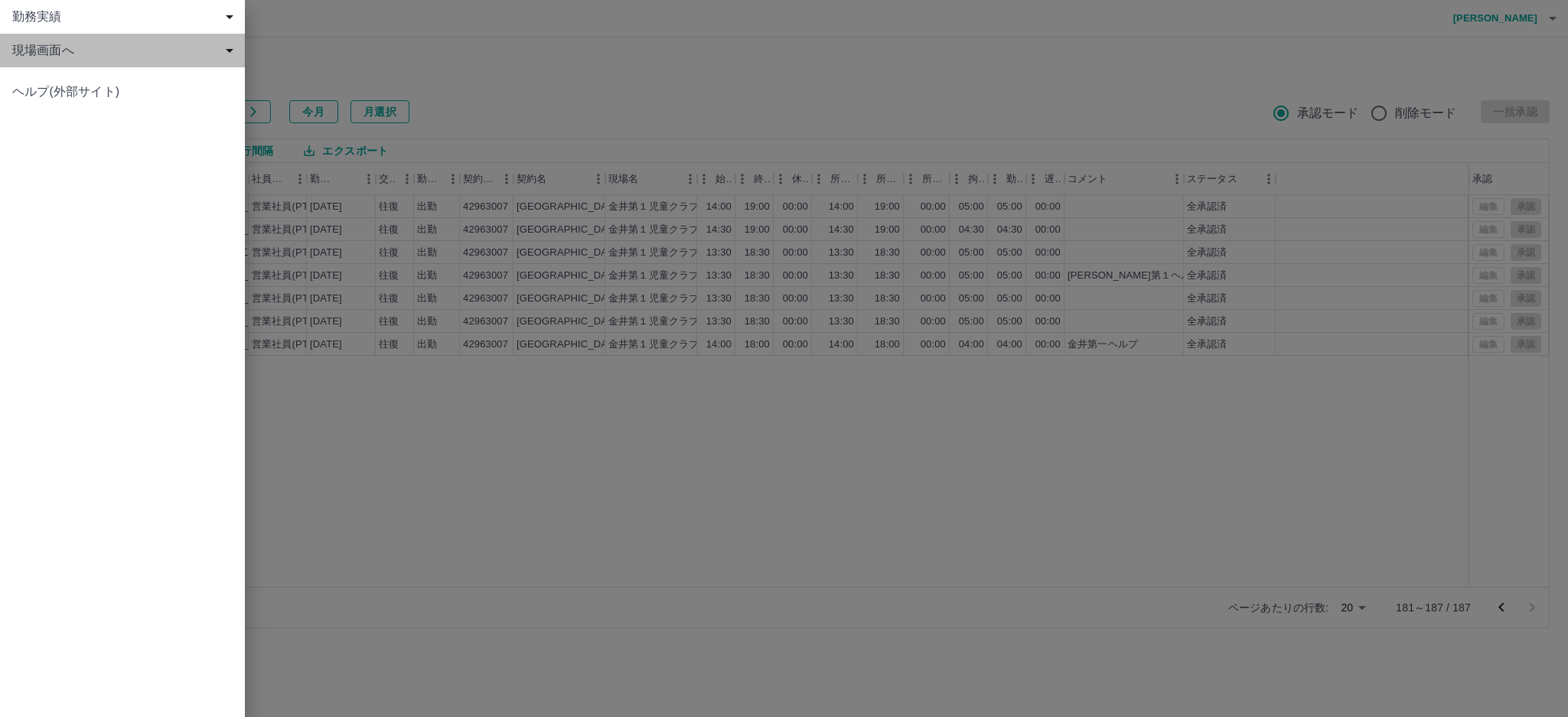
click at [64, 57] on span "現場画面へ" at bounding box center [126, 51] width 226 height 18
click at [106, 91] on span "現場画面へ" at bounding box center [130, 84] width 205 height 18
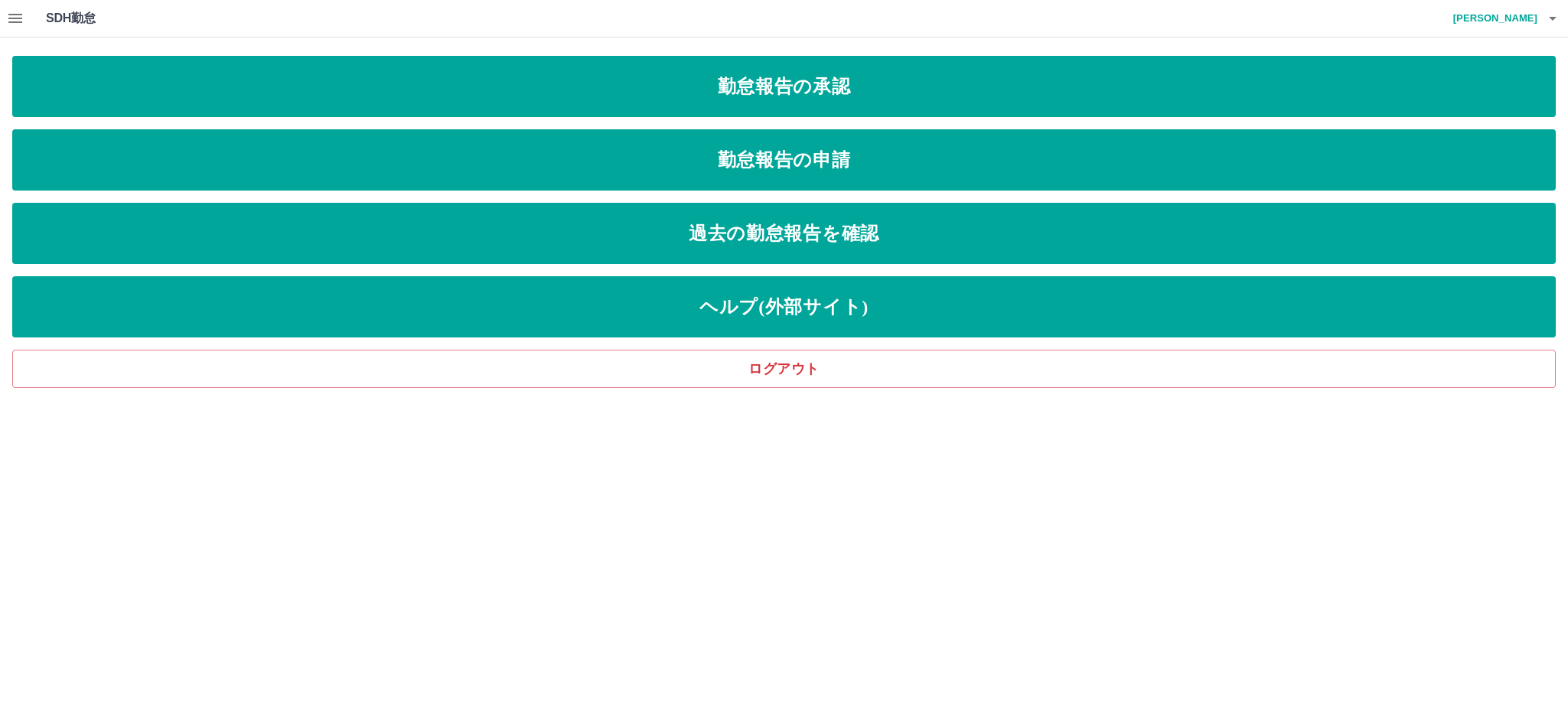
click at [21, 14] on icon "button" at bounding box center [15, 18] width 14 height 9
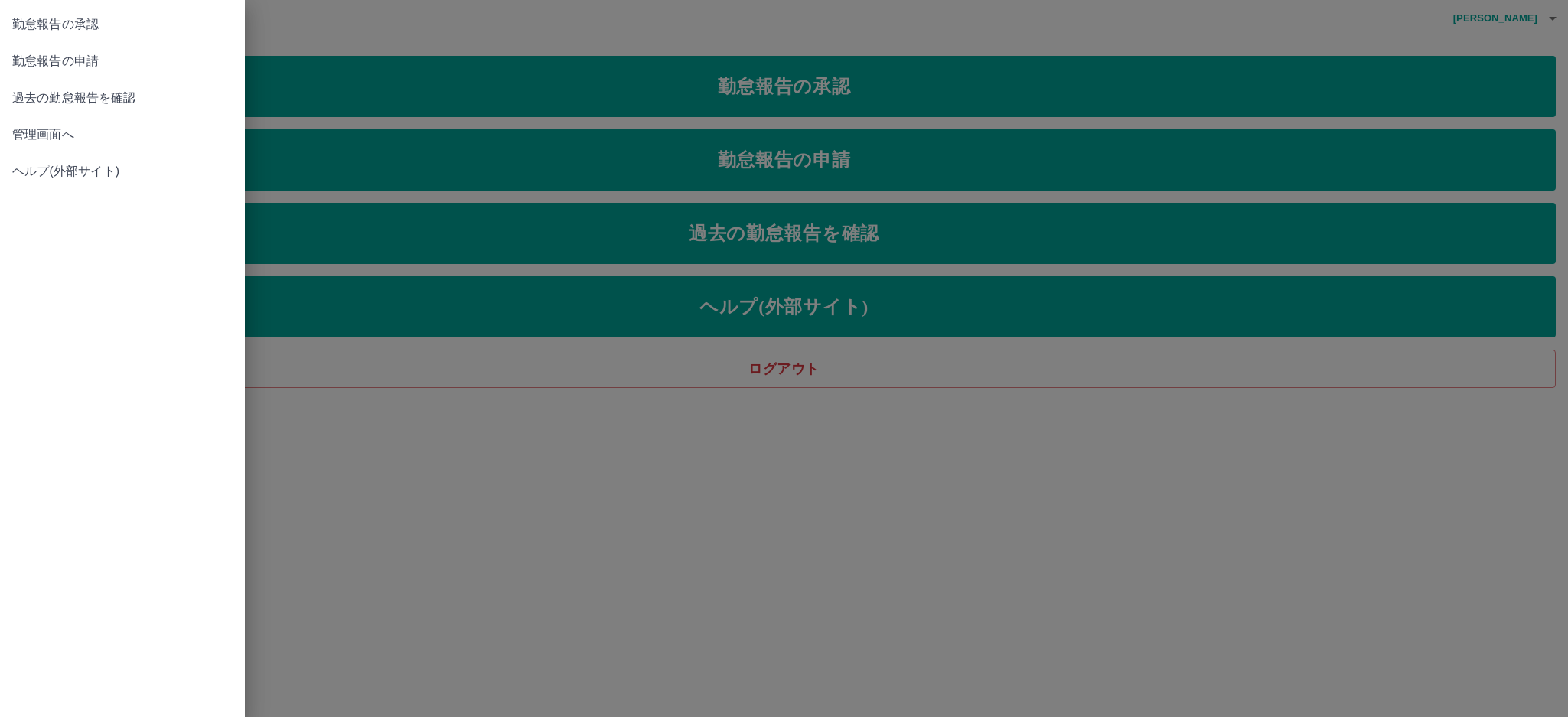
click at [87, 145] on link "管理画面へ" at bounding box center [122, 135] width 245 height 37
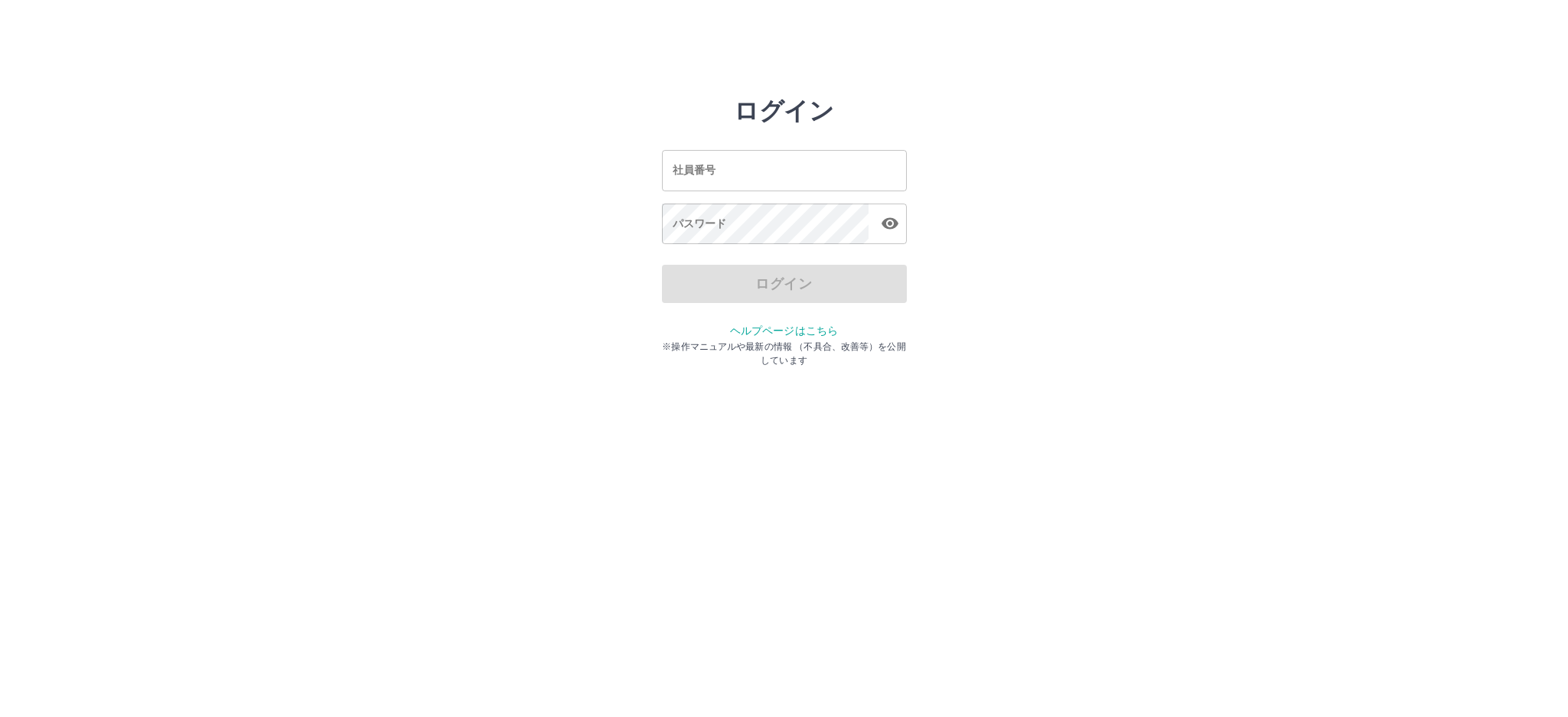
click at [767, 172] on input "社員番号" at bounding box center [784, 169] width 245 height 41
click at [758, 177] on input "社員番号" at bounding box center [784, 169] width 245 height 41
type input "*******"
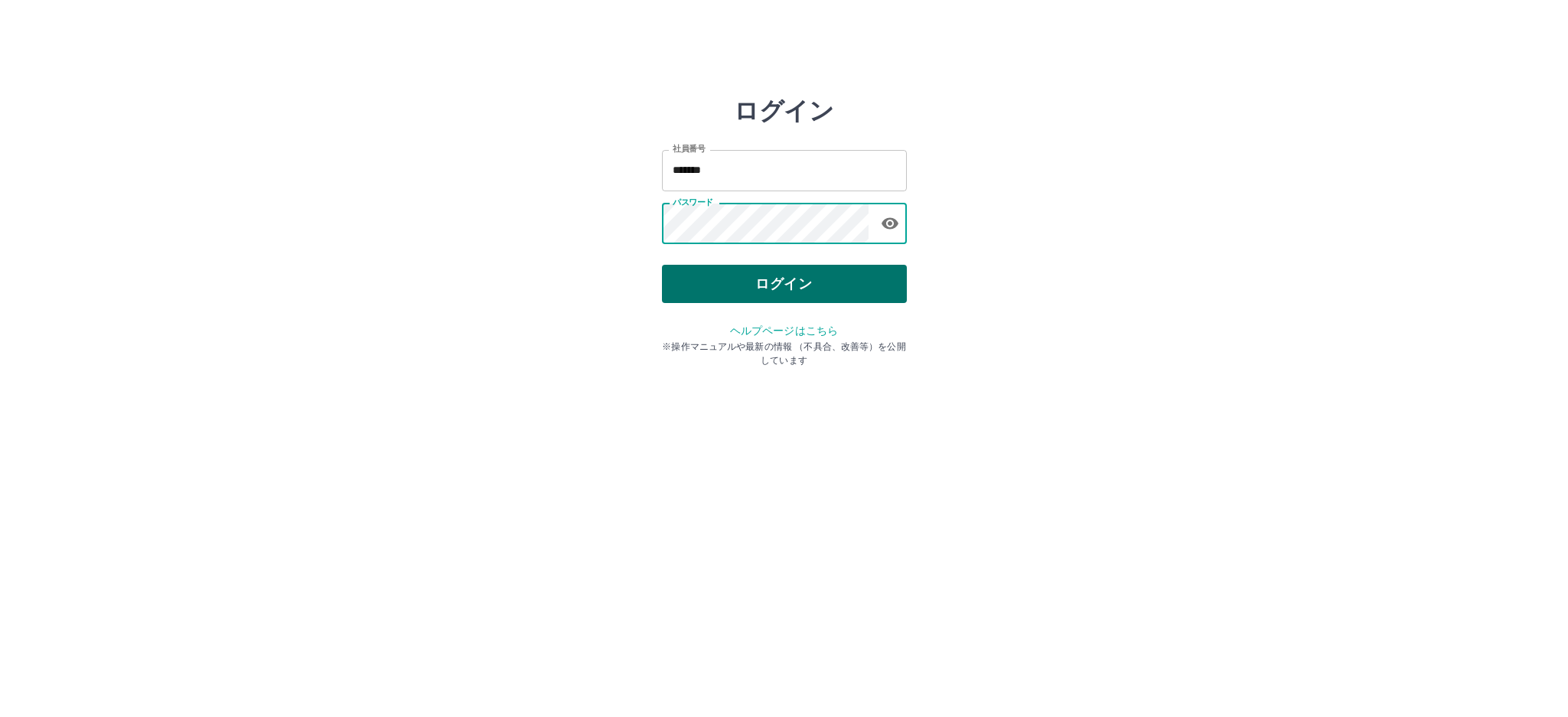
click at [732, 278] on button "ログイン" at bounding box center [784, 283] width 245 height 38
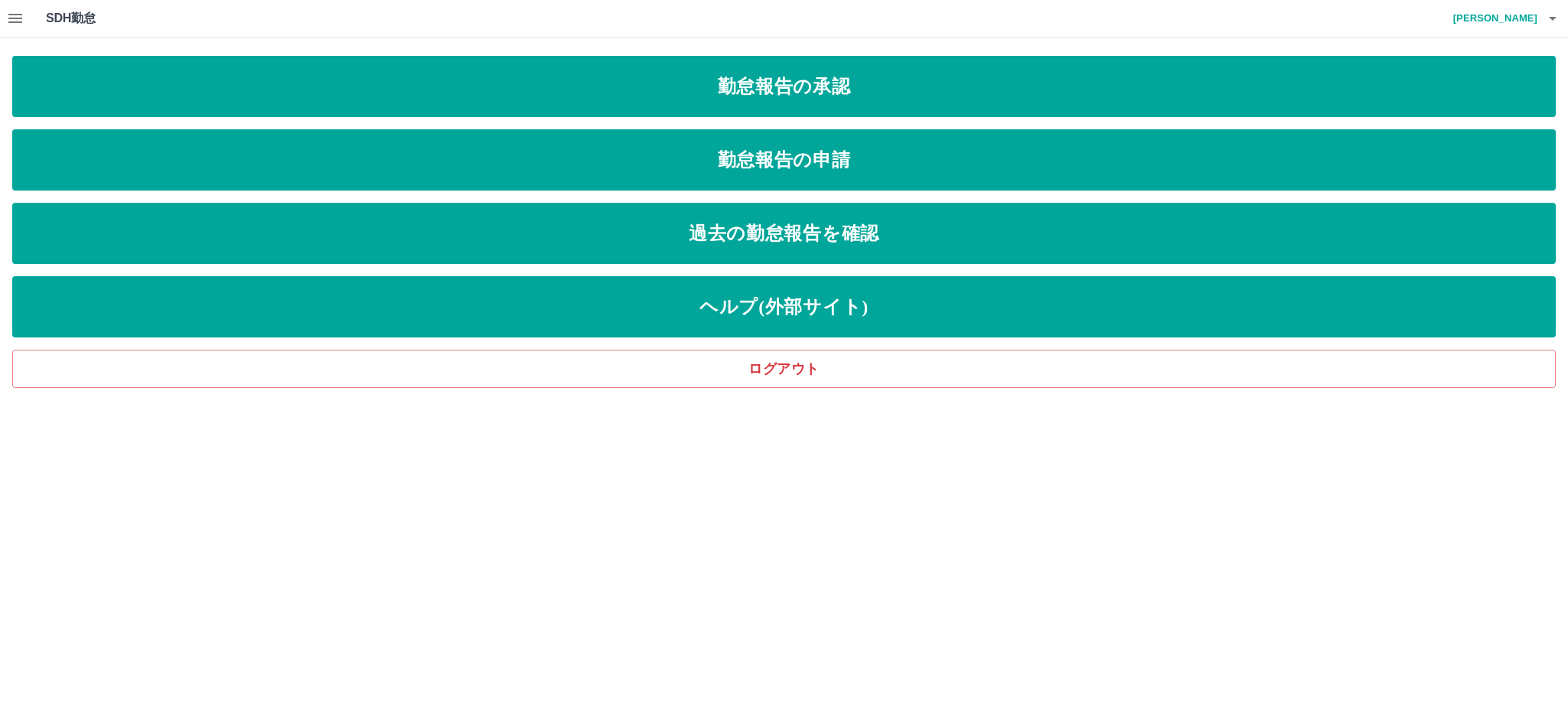
click at [12, 16] on icon "button" at bounding box center [15, 18] width 18 height 18
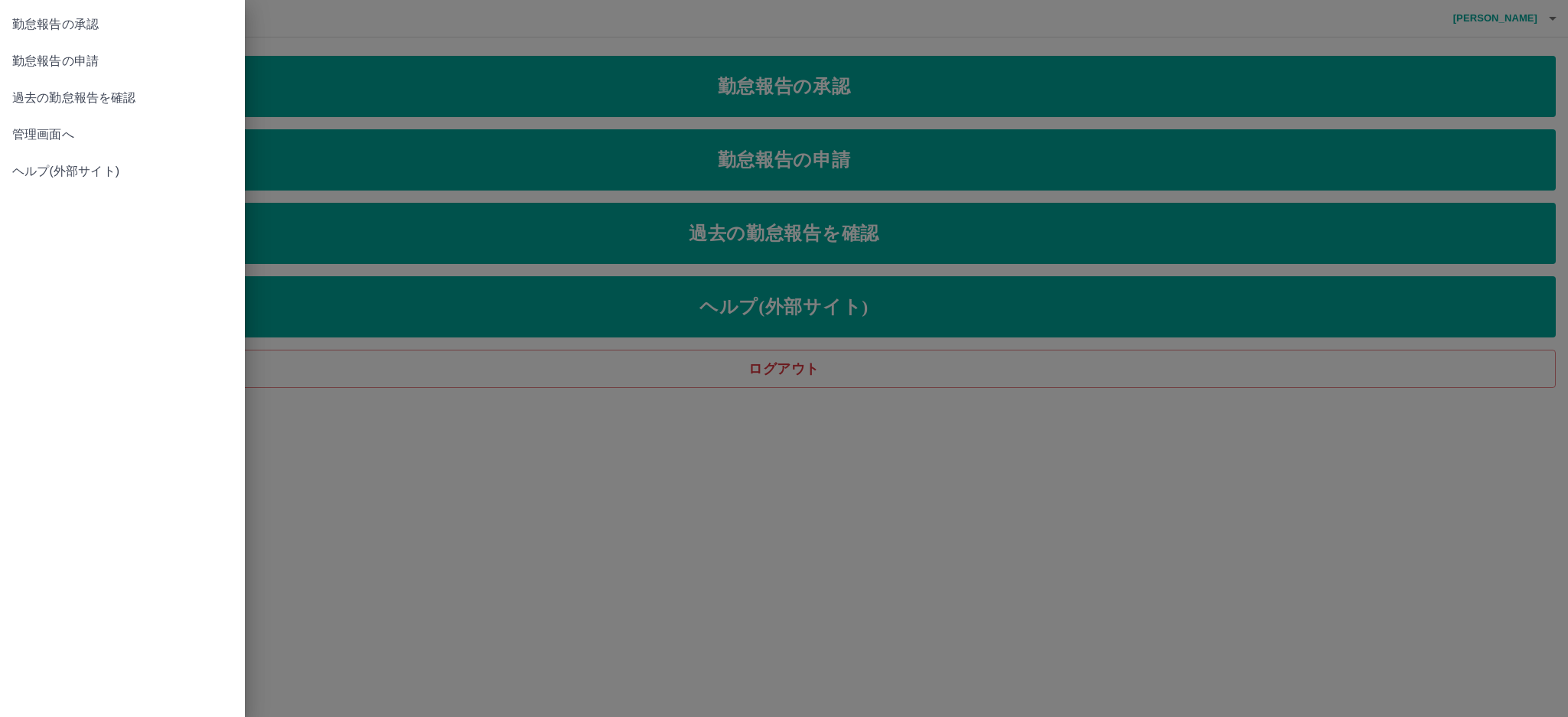
click at [65, 130] on span "管理画面へ" at bounding box center [122, 135] width 220 height 18
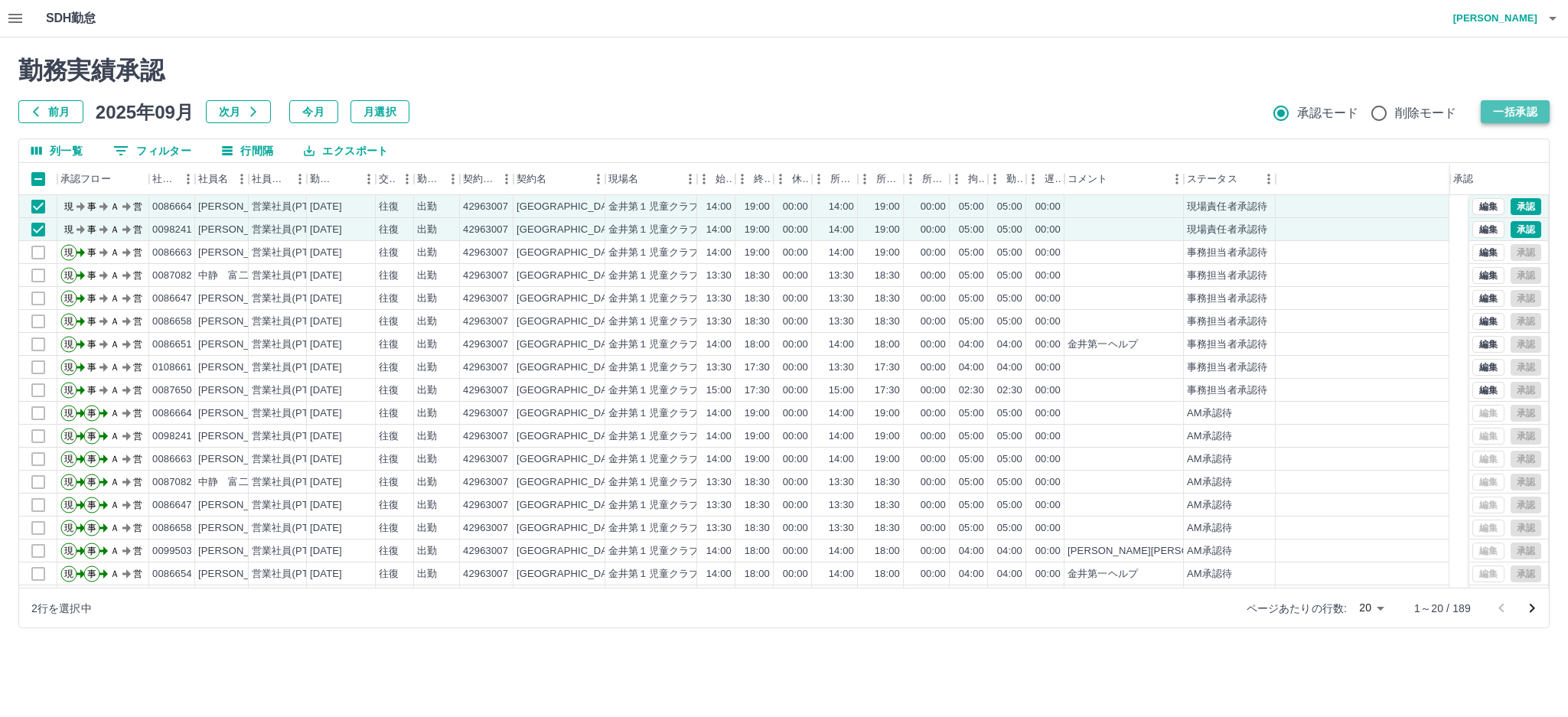
click at [1513, 106] on button "一括承認" at bounding box center [1515, 112] width 69 height 23
